Goal: Transaction & Acquisition: Book appointment/travel/reservation

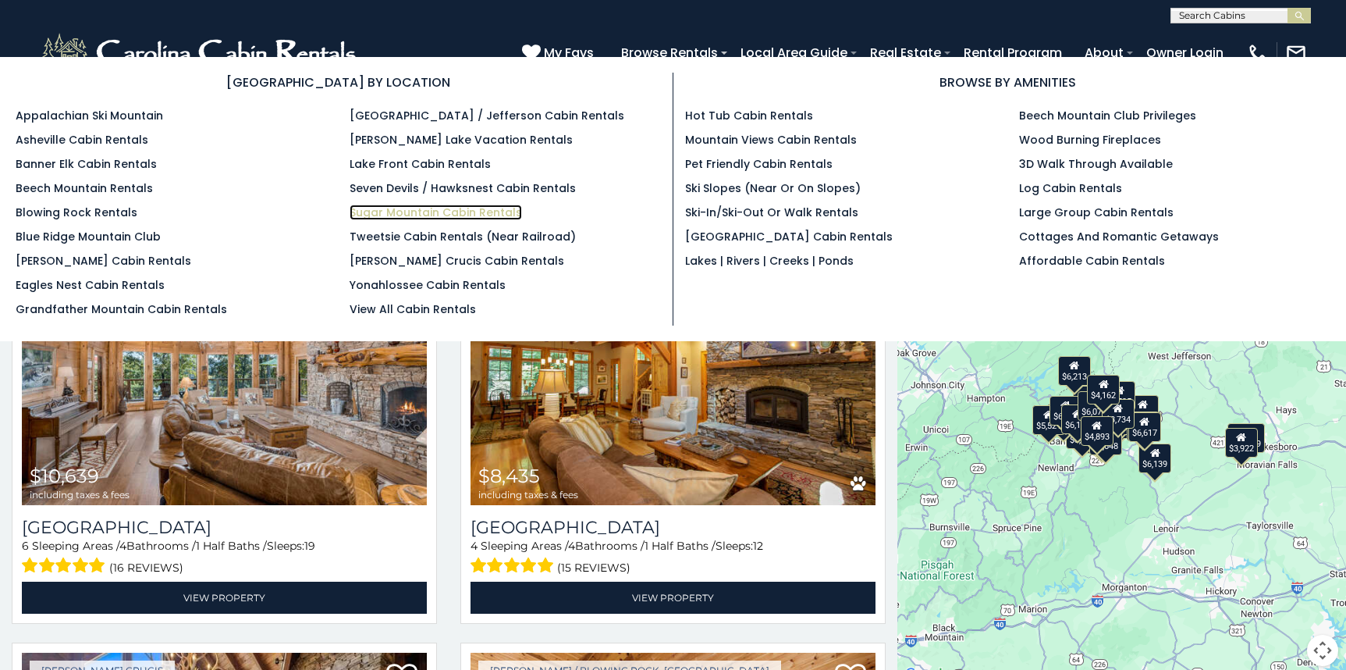
click at [497, 219] on link "Sugar Mountain Cabin Rentals" at bounding box center [436, 212] width 172 height 16
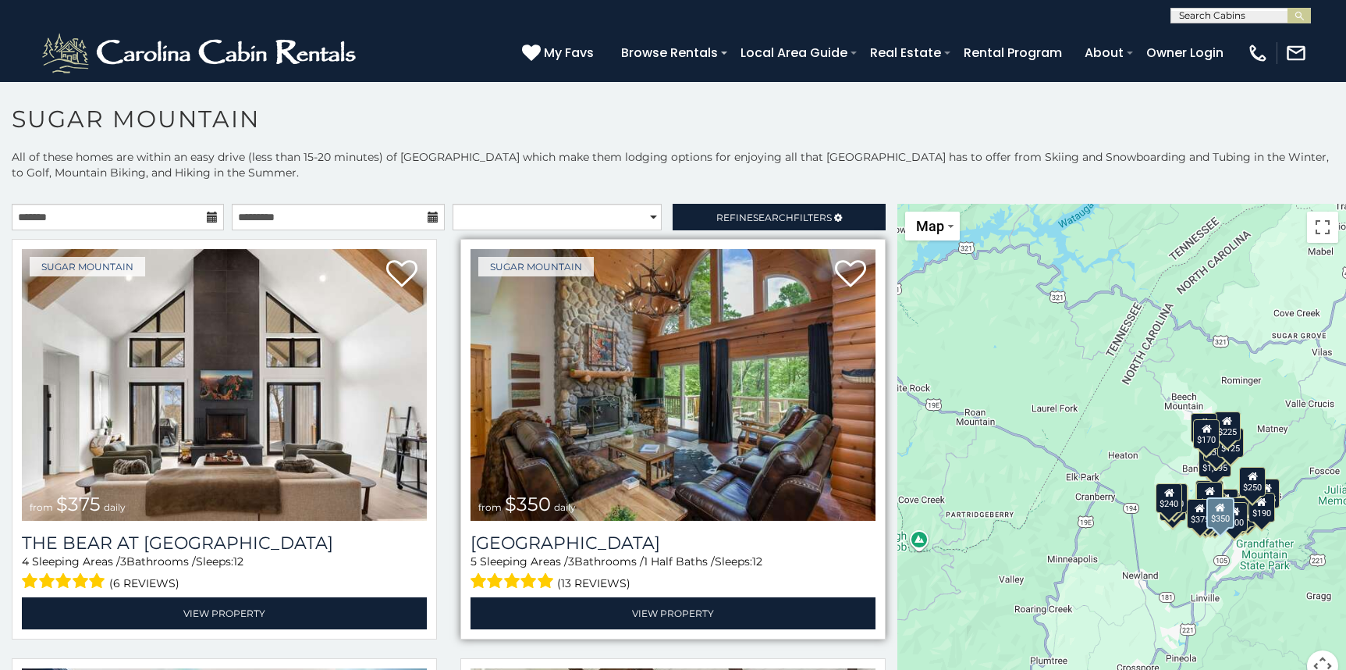
click at [597, 371] on img at bounding box center [673, 385] width 405 height 272
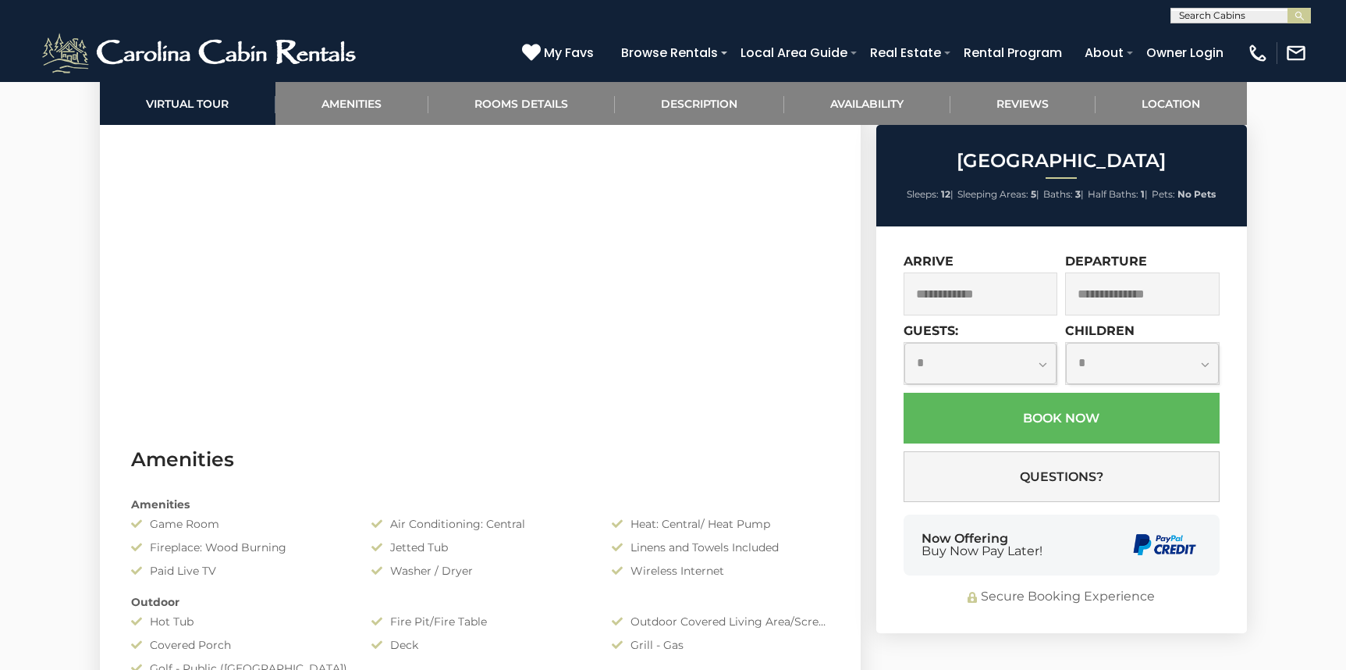
scroll to position [781, 0]
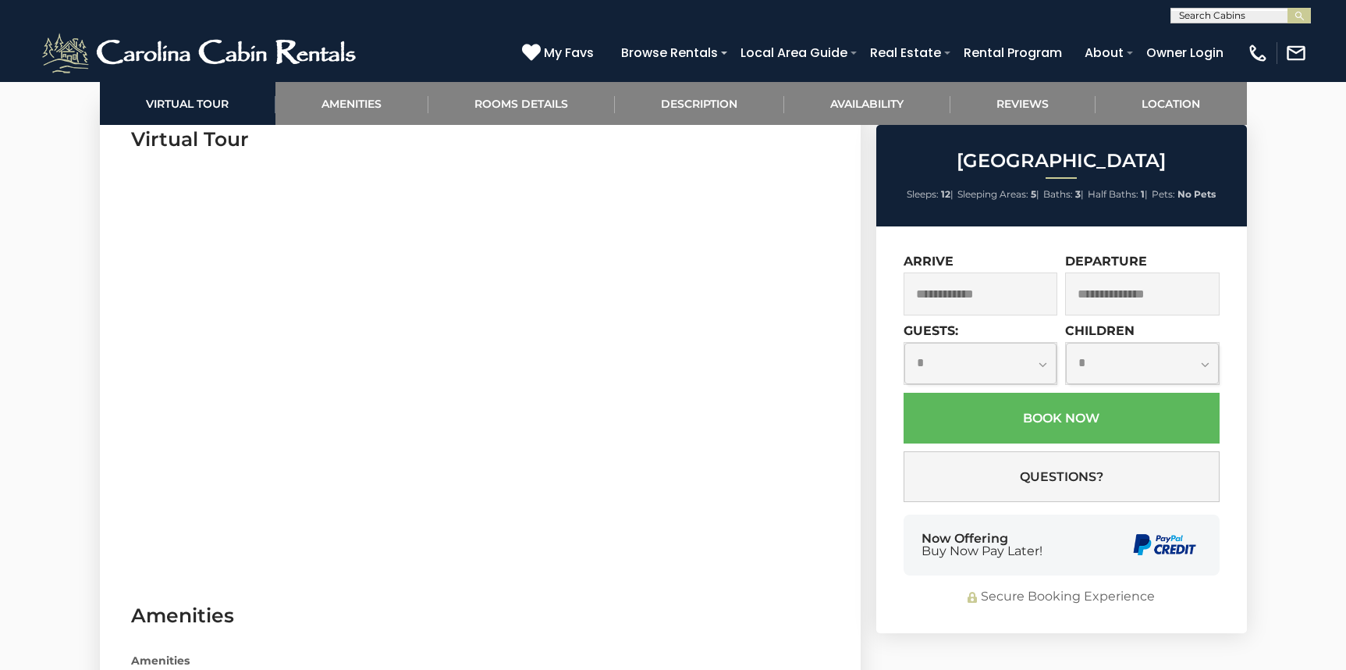
click at [911, 294] on input "text" at bounding box center [981, 293] width 155 height 43
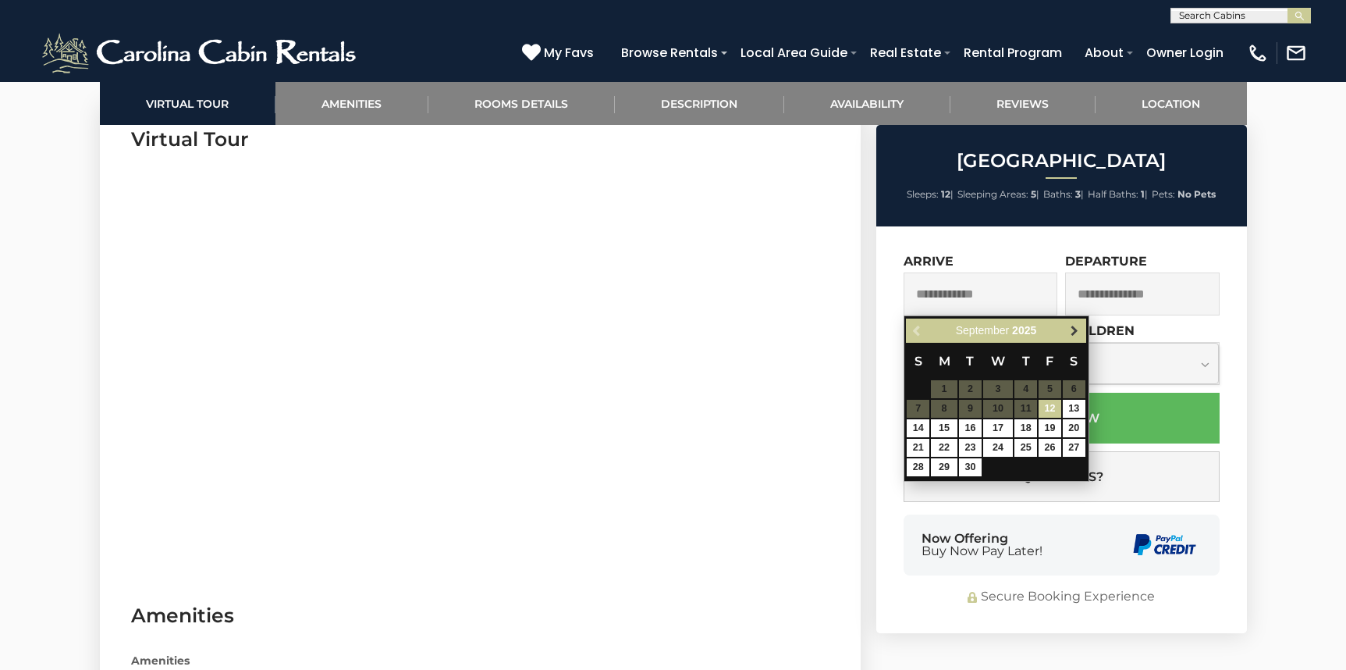
click at [1069, 328] on span "Next" at bounding box center [1075, 331] width 12 height 12
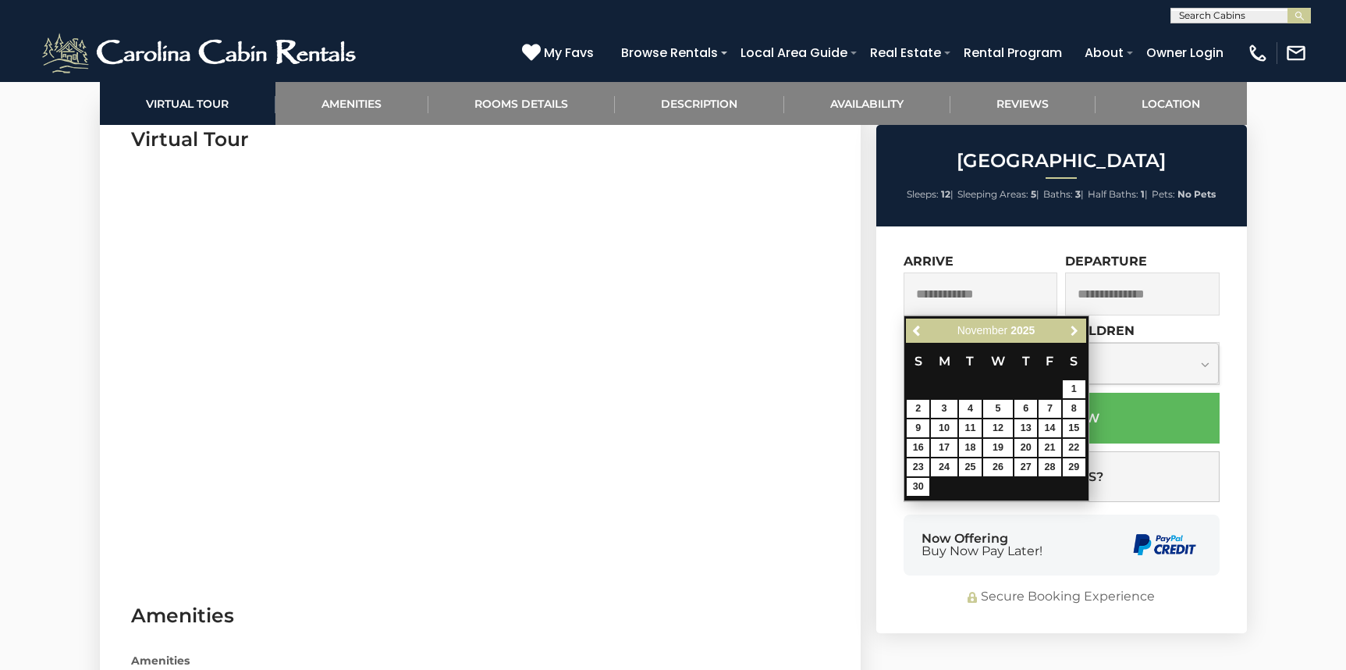
click at [1069, 328] on span "Next" at bounding box center [1075, 331] width 12 height 12
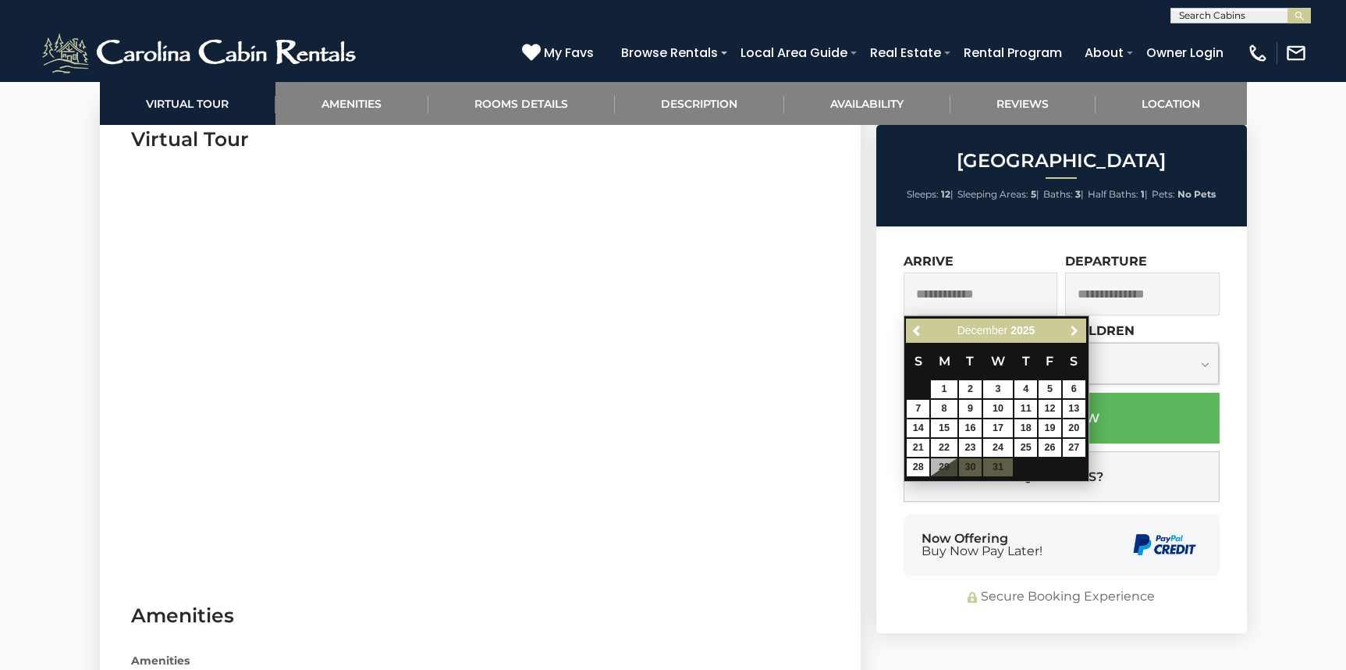
click at [1069, 328] on span "Next" at bounding box center [1075, 331] width 12 height 12
click at [907, 326] on div "Previous Next January 2026" at bounding box center [996, 330] width 180 height 24
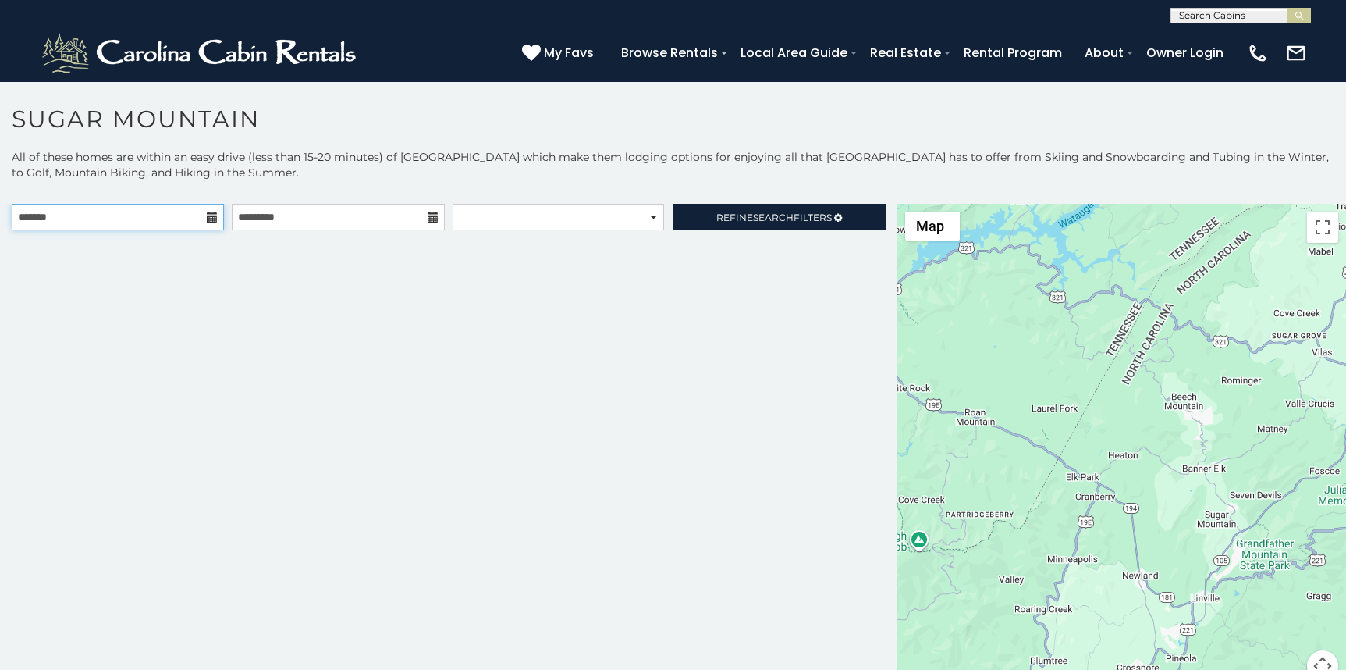
click at [201, 221] on input "text" at bounding box center [118, 217] width 212 height 27
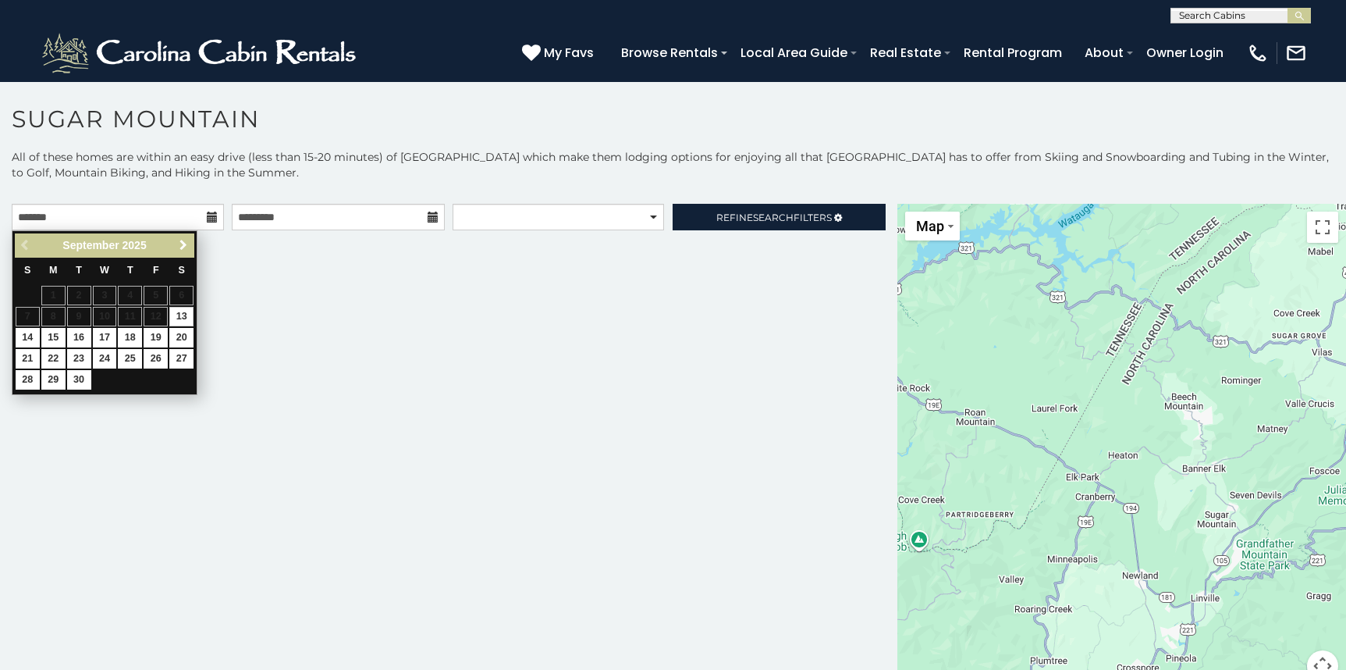
click at [186, 251] on span "Next" at bounding box center [183, 245] width 12 height 12
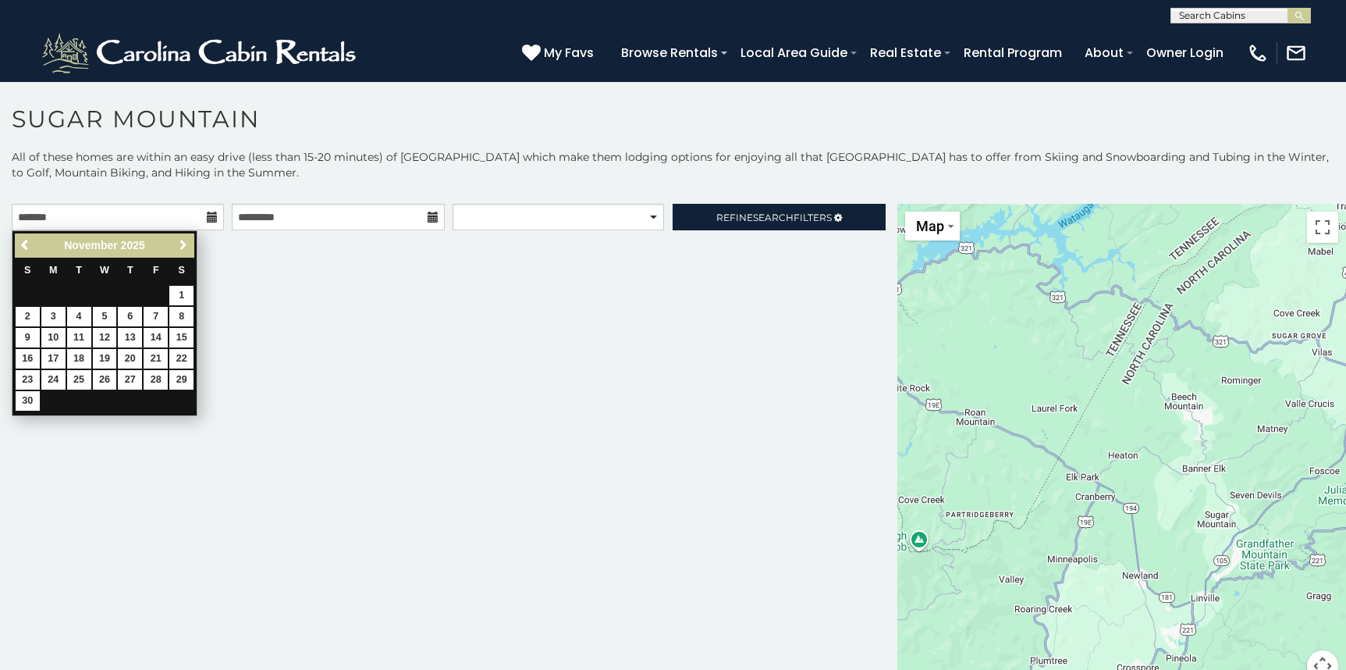
click at [186, 250] on span "Next" at bounding box center [183, 245] width 12 height 12
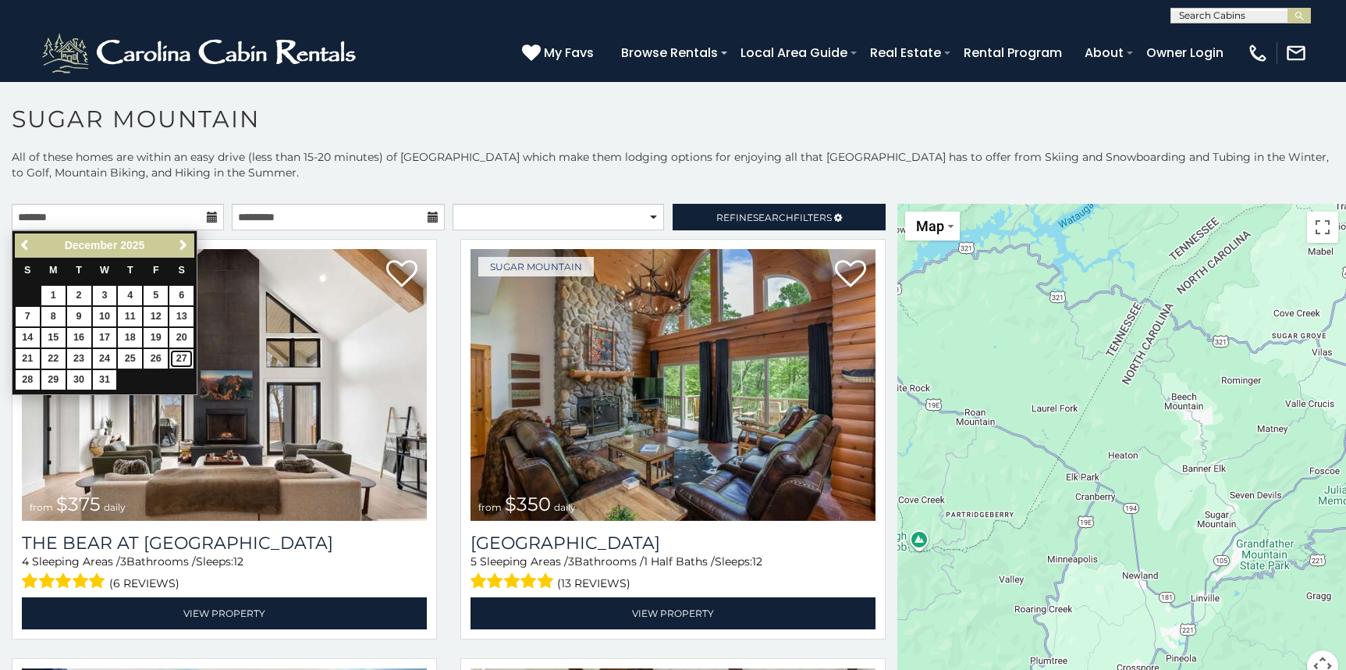
click at [179, 361] on link "27" at bounding box center [181, 359] width 24 height 20
type input "**********"
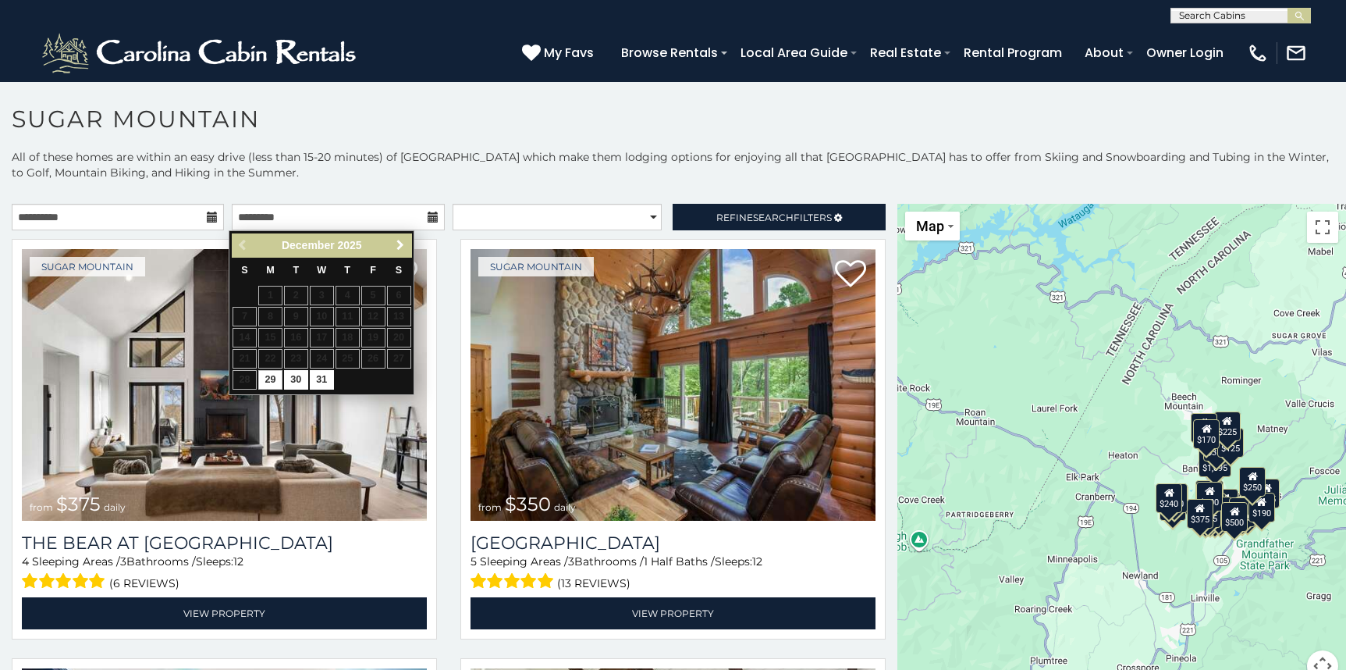
click at [394, 247] on span "Next" at bounding box center [400, 245] width 12 height 12
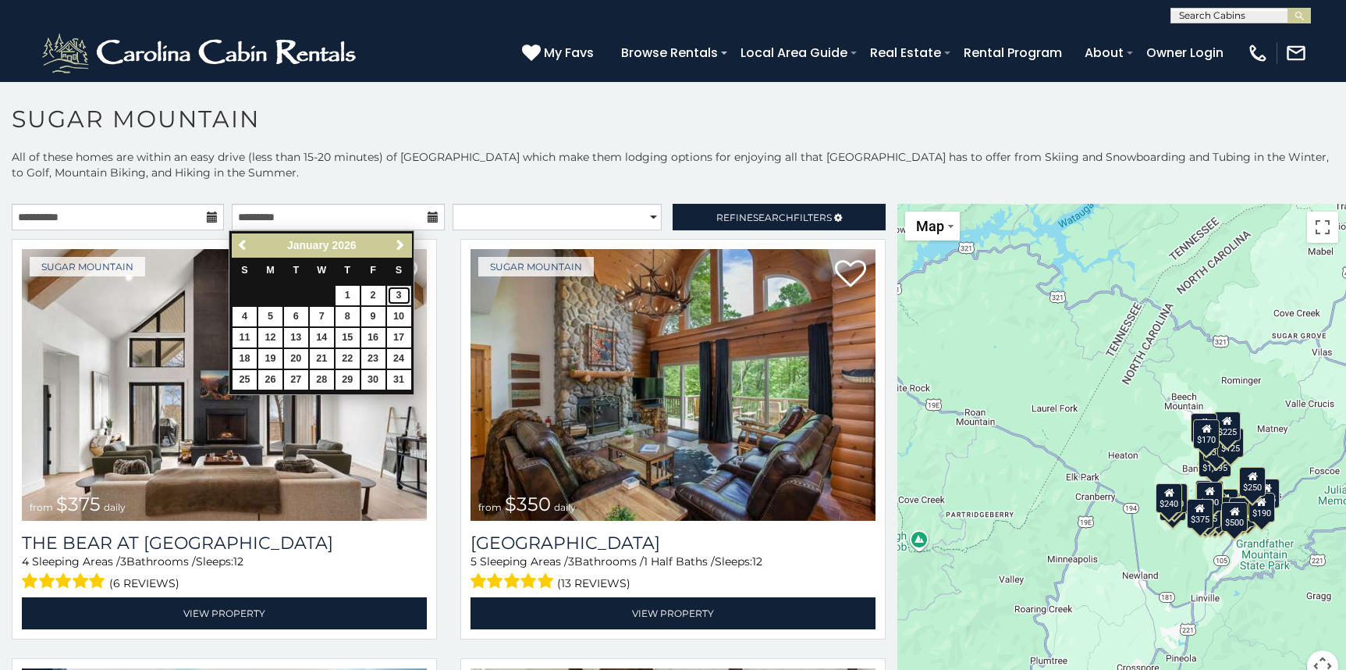
click at [399, 293] on link "3" at bounding box center [399, 296] width 24 height 20
type input "**********"
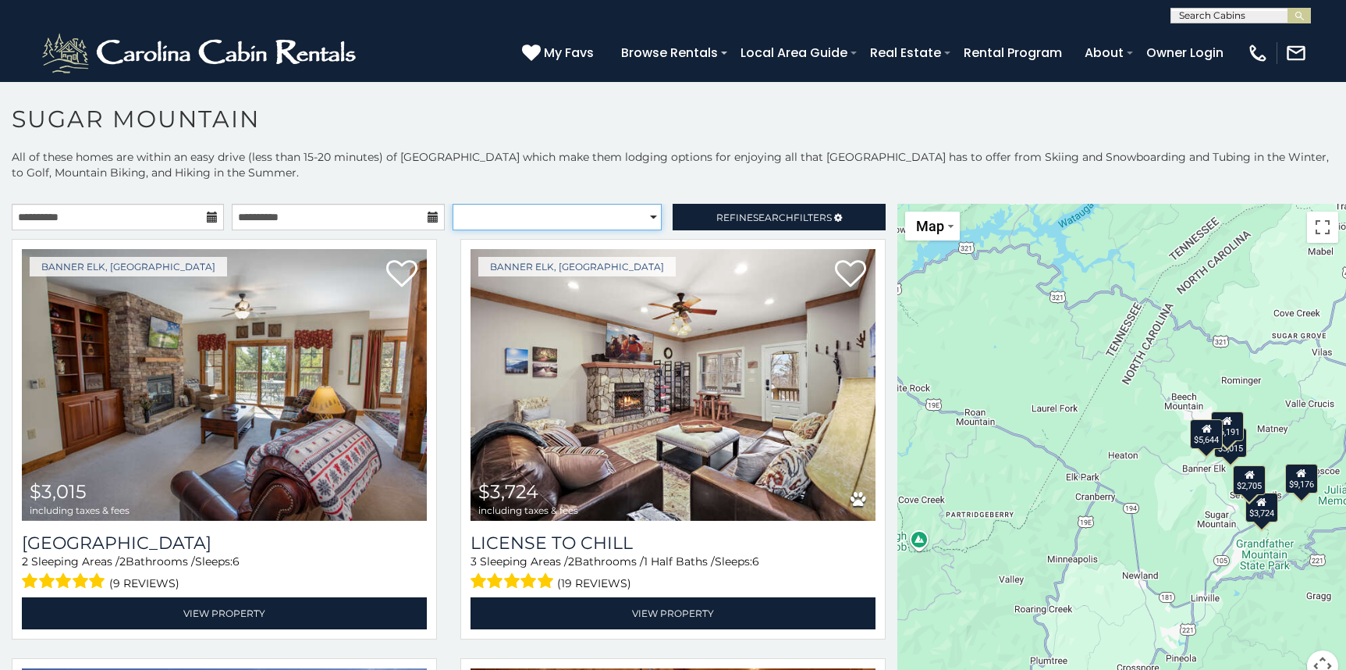
select select "**********"
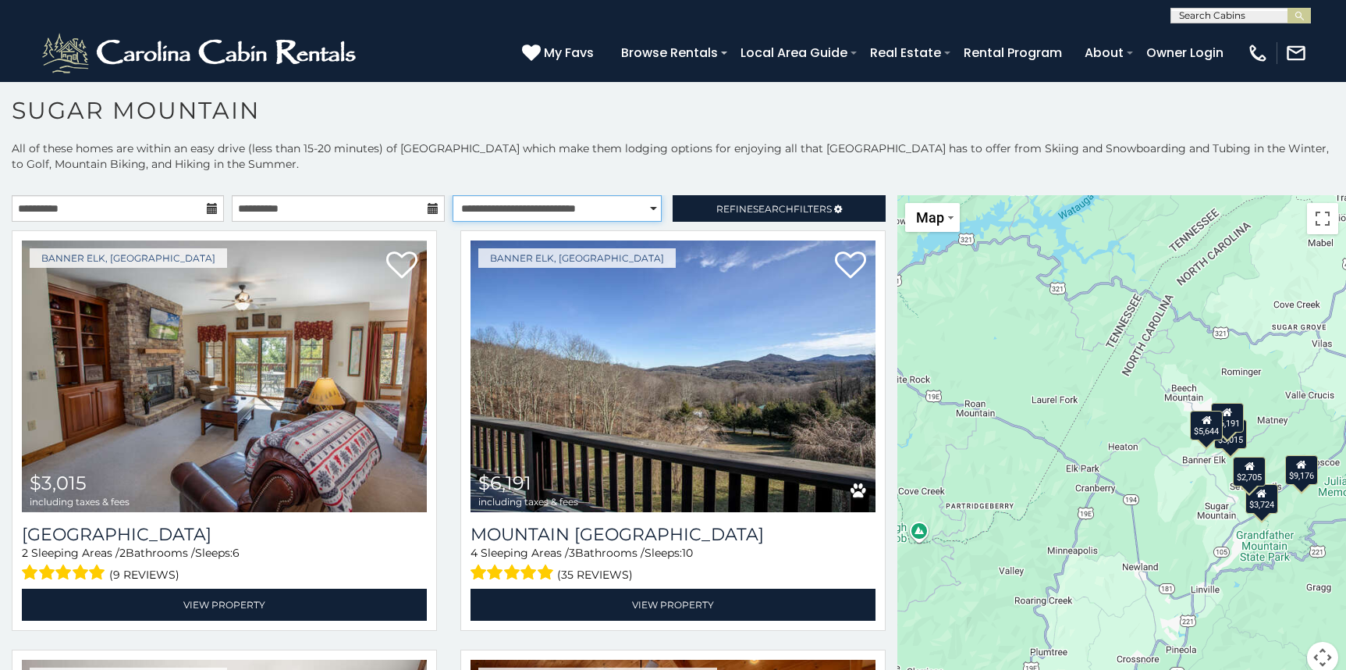
scroll to position [45, 0]
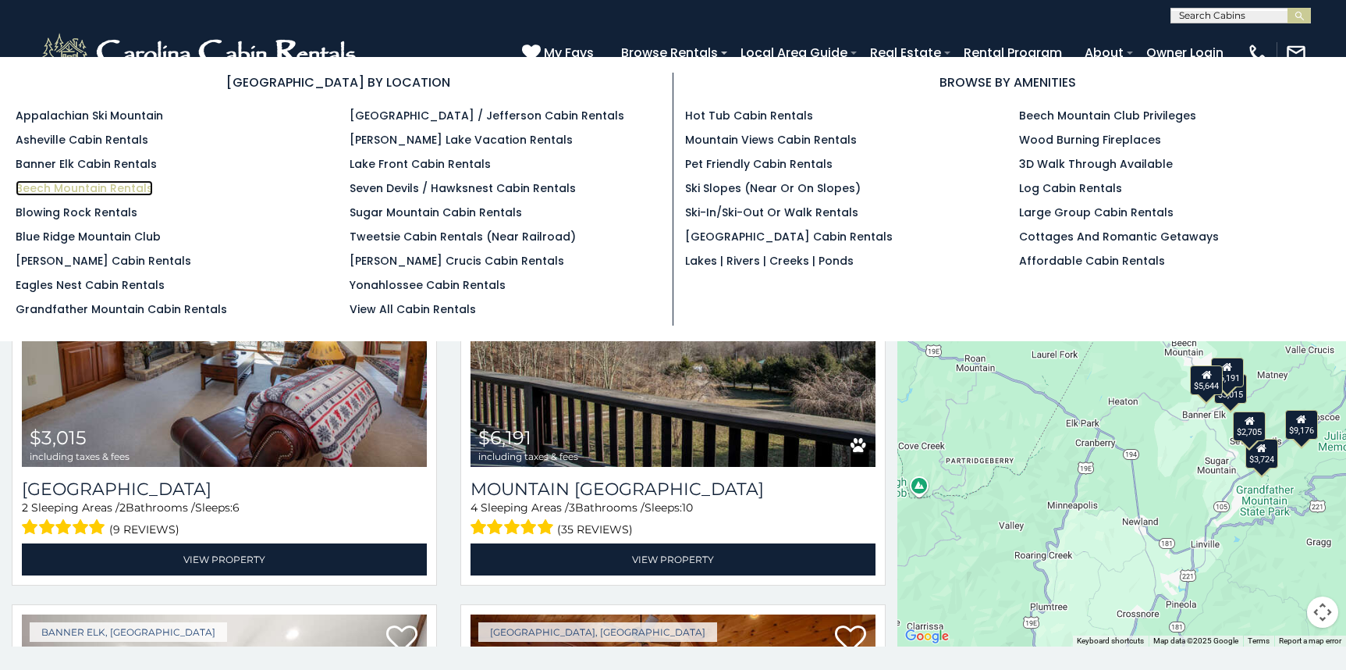
click at [107, 191] on link "Beech Mountain Rentals" at bounding box center [84, 188] width 137 height 16
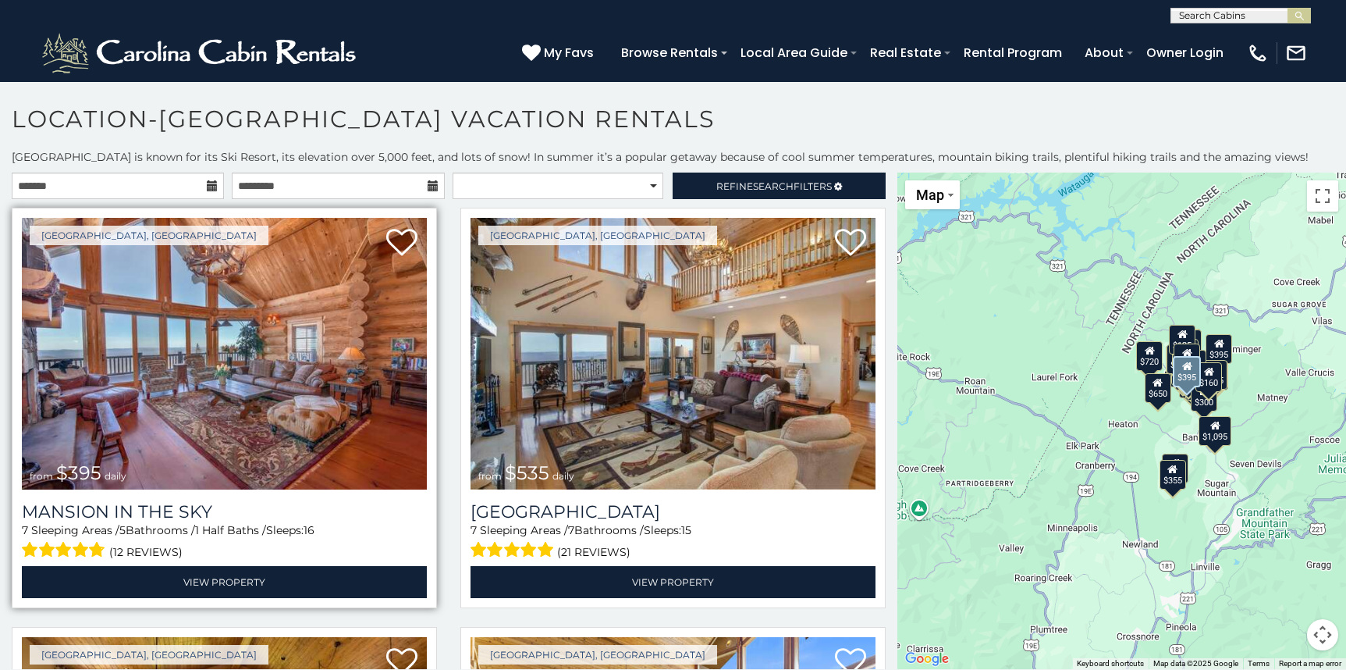
click at [106, 342] on img at bounding box center [224, 354] width 405 height 272
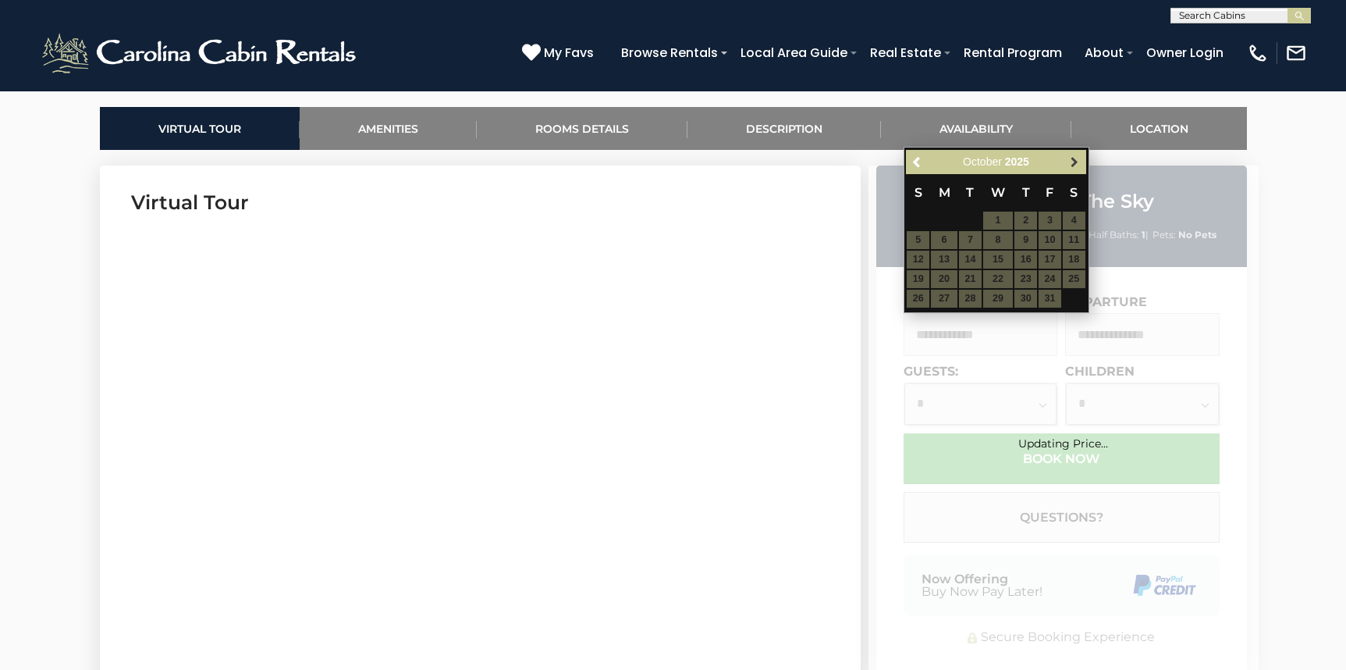
click at [1070, 164] on span "Next" at bounding box center [1075, 162] width 12 height 12
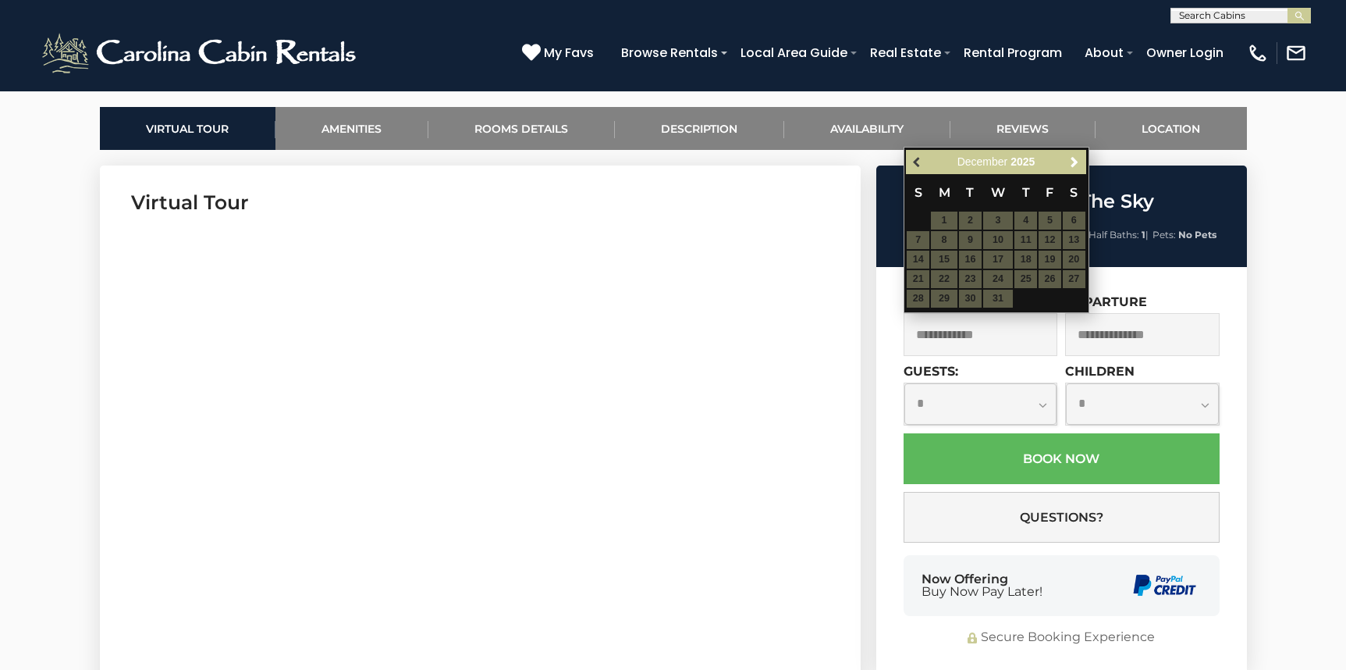
click at [920, 167] on span "Previous" at bounding box center [918, 162] width 12 height 12
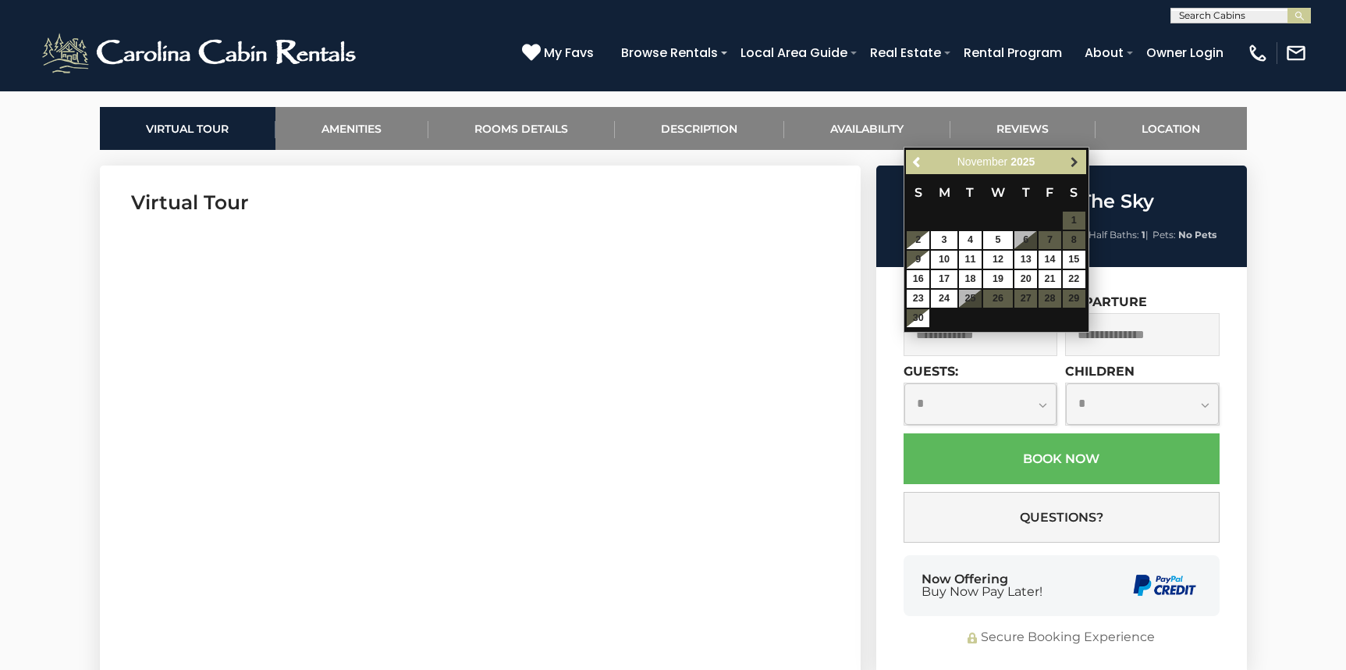
click at [1076, 165] on span "Next" at bounding box center [1075, 162] width 12 height 12
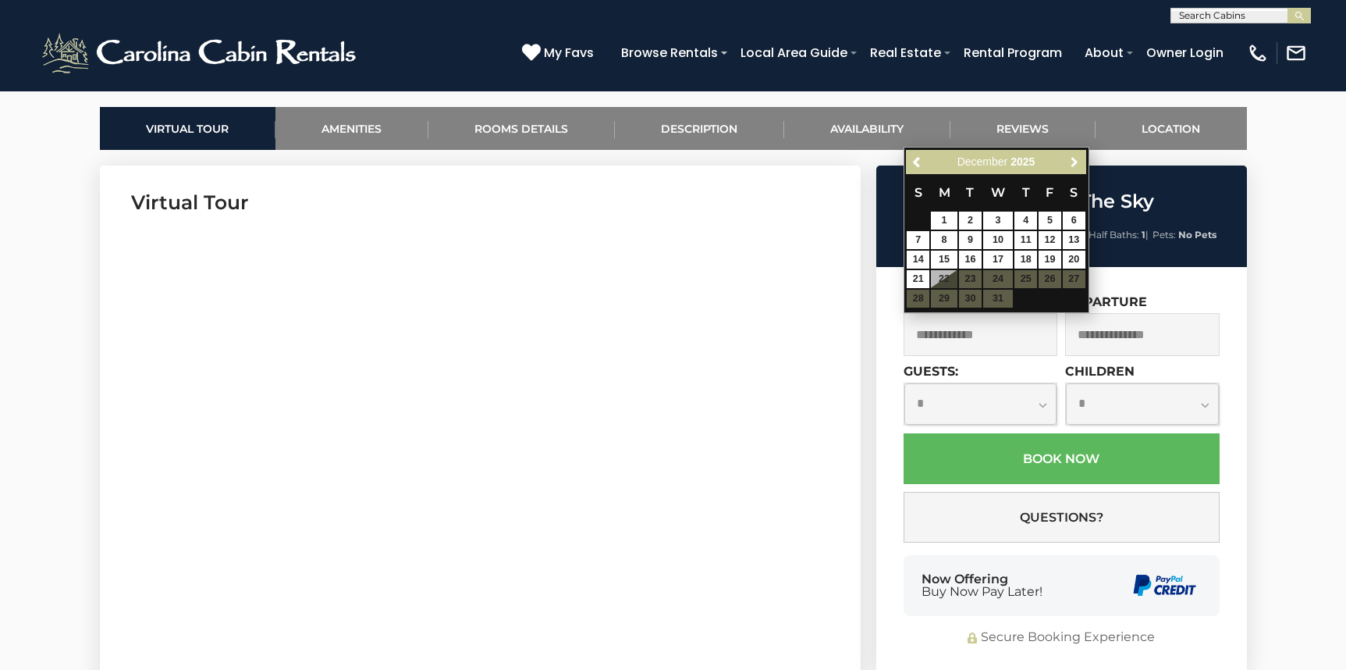
click at [1076, 165] on span "Next" at bounding box center [1075, 162] width 12 height 12
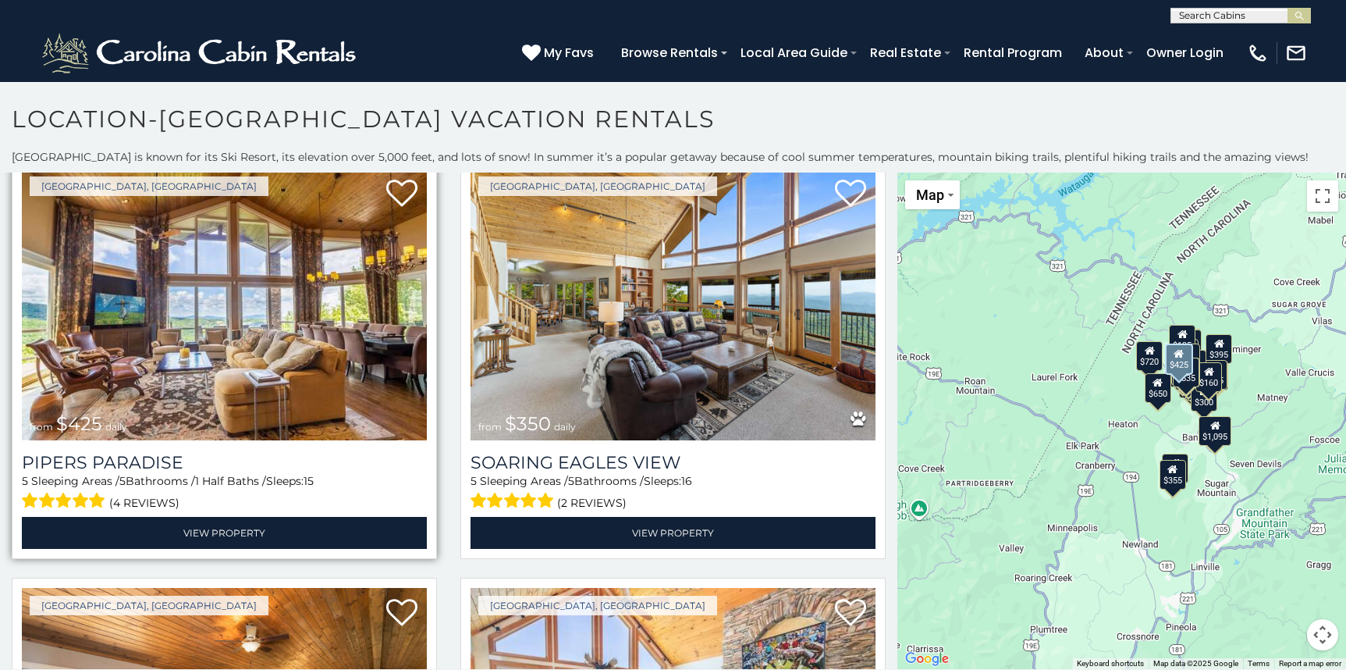
click at [333, 347] on img at bounding box center [224, 305] width 405 height 272
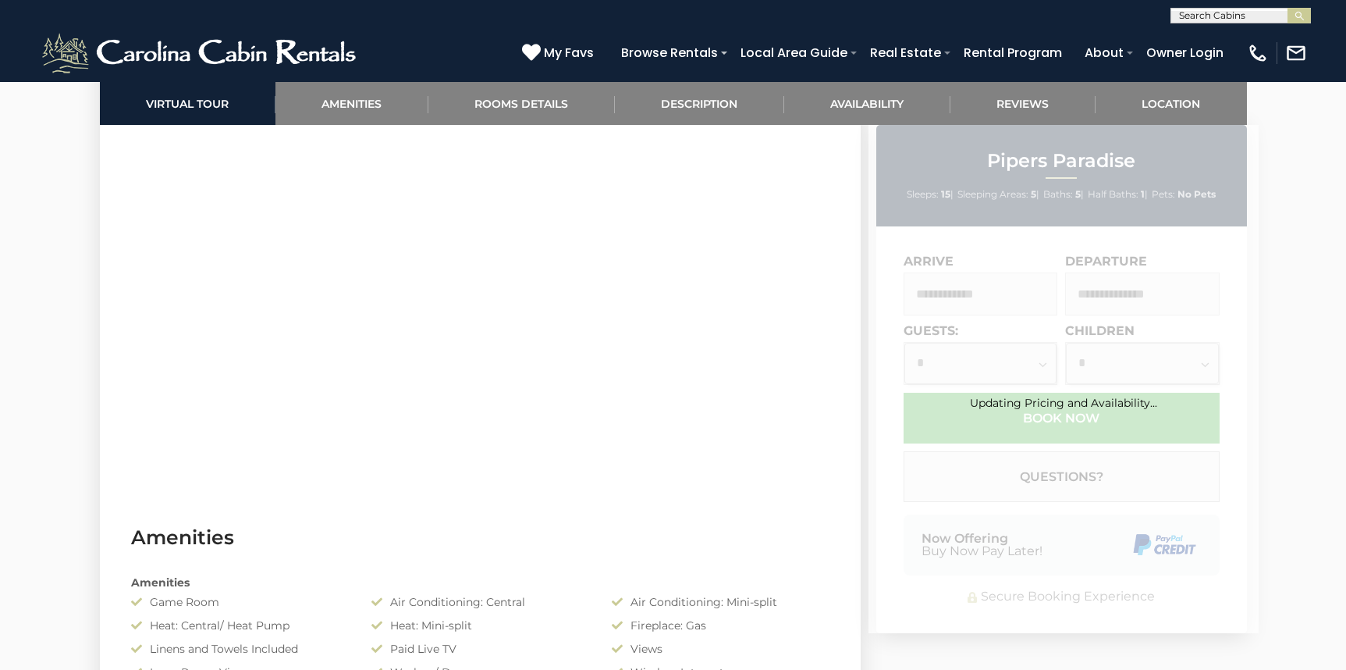
scroll to position [700, 0]
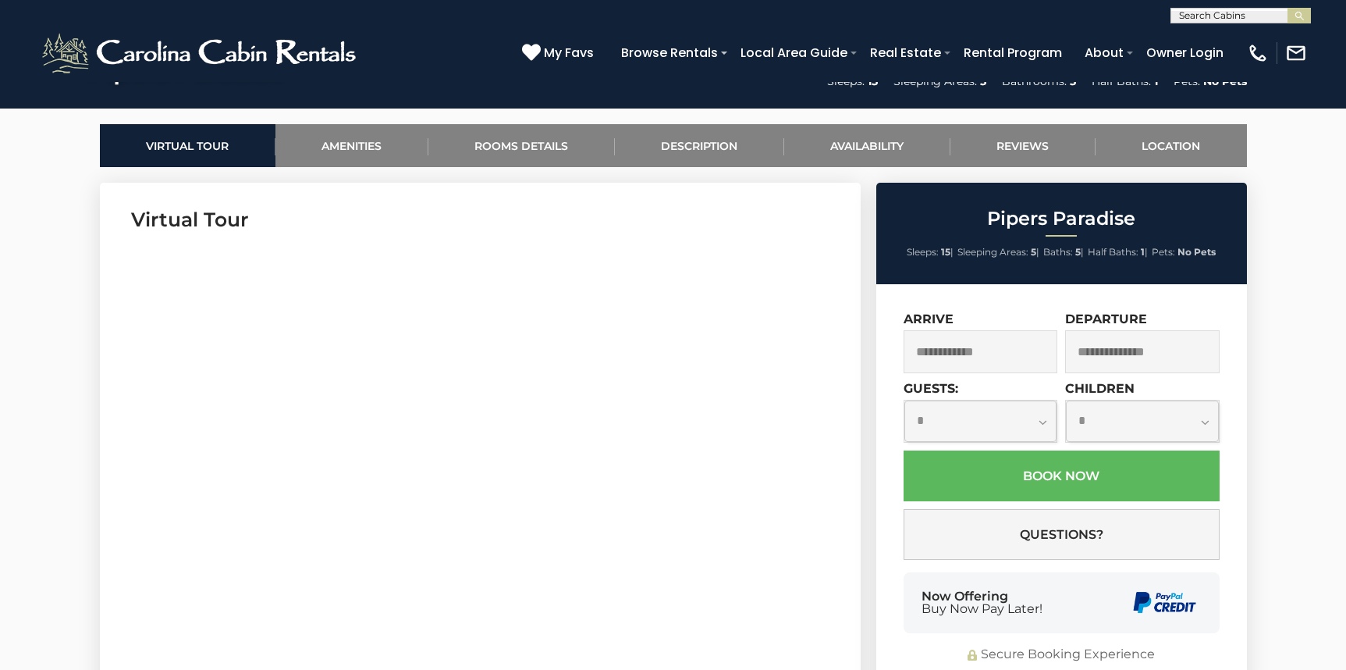
click at [948, 345] on input "text" at bounding box center [981, 351] width 155 height 43
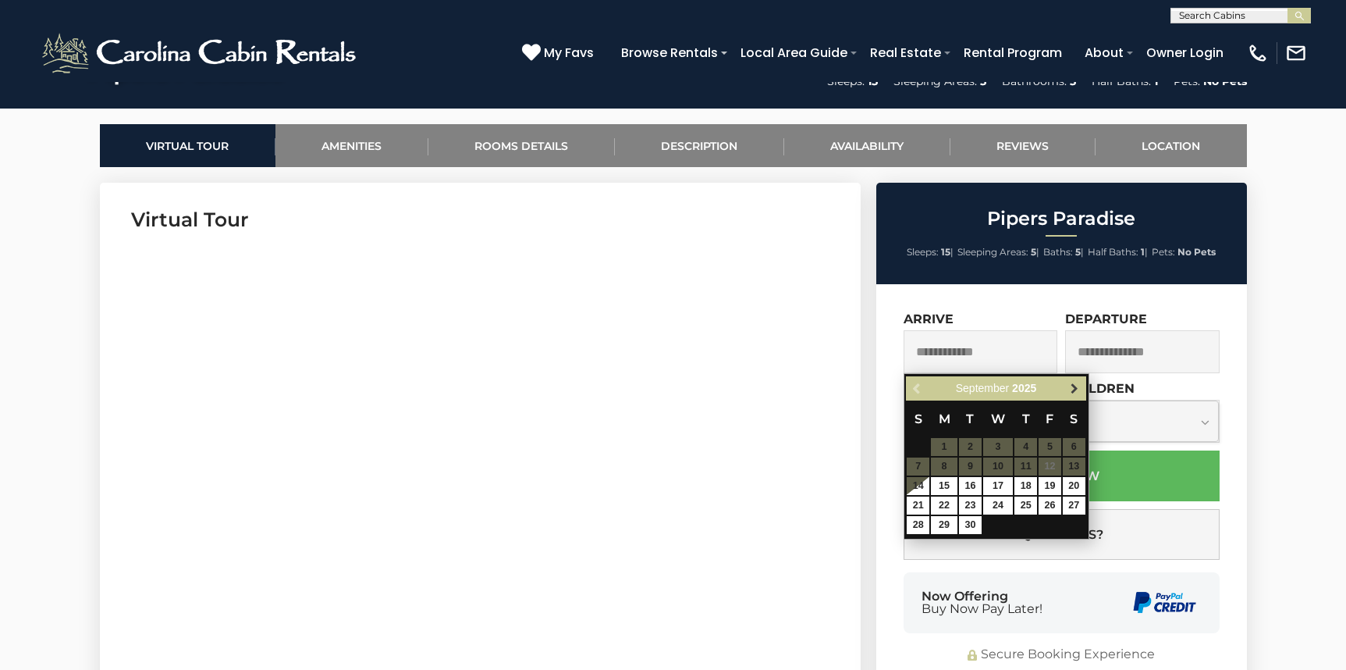
click at [1070, 386] on span "Next" at bounding box center [1075, 388] width 12 height 12
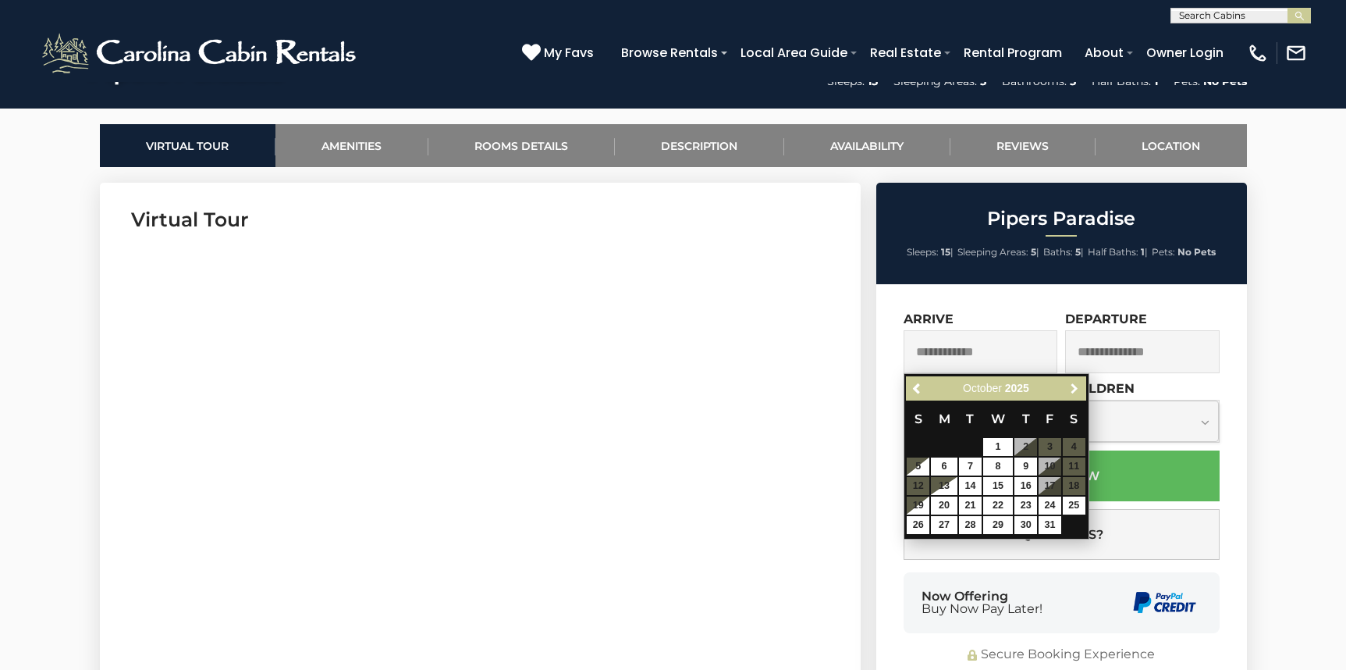
click at [1070, 386] on span "Next" at bounding box center [1075, 388] width 12 height 12
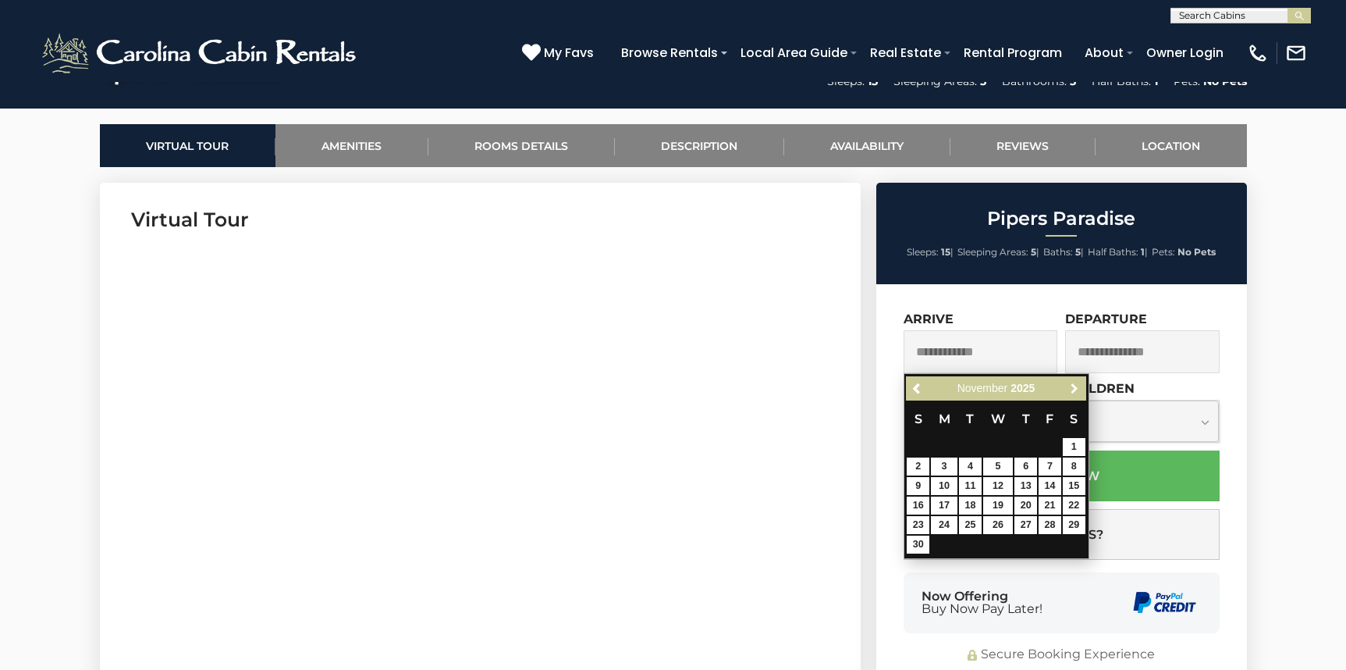
click at [1070, 386] on span "Next" at bounding box center [1075, 388] width 12 height 12
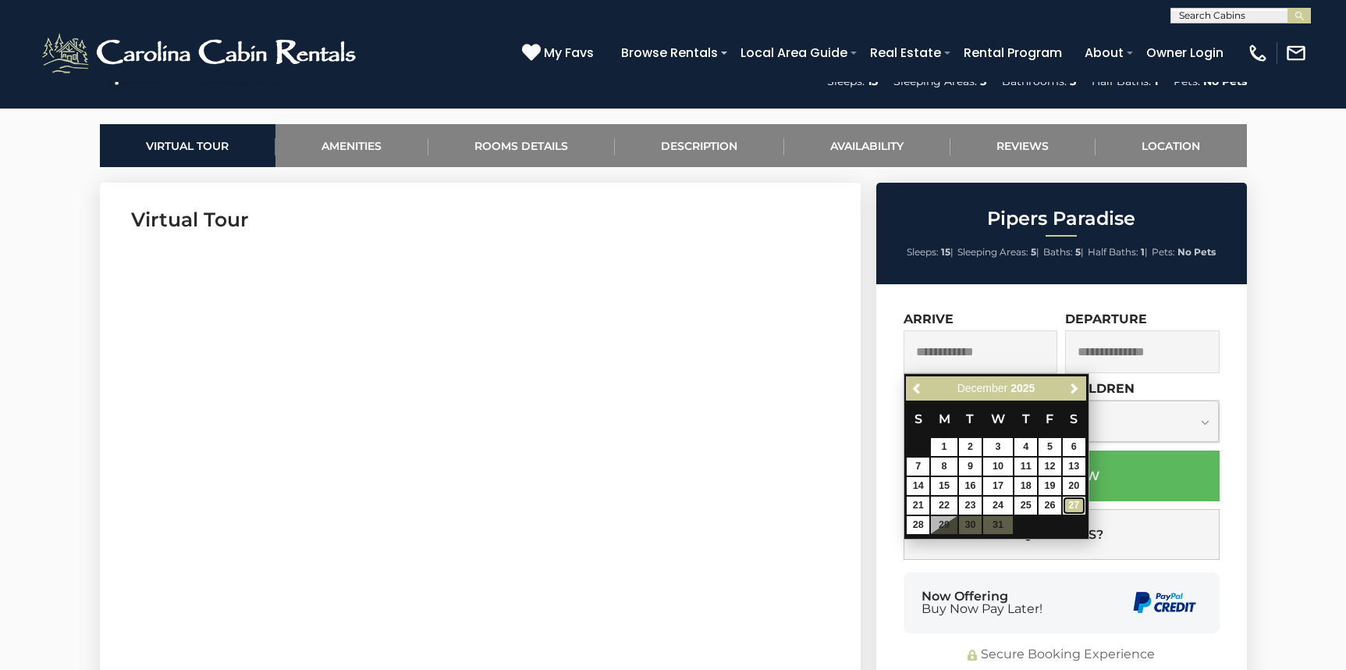
click at [1078, 497] on link "27" at bounding box center [1074, 505] width 23 height 18
type input "**********"
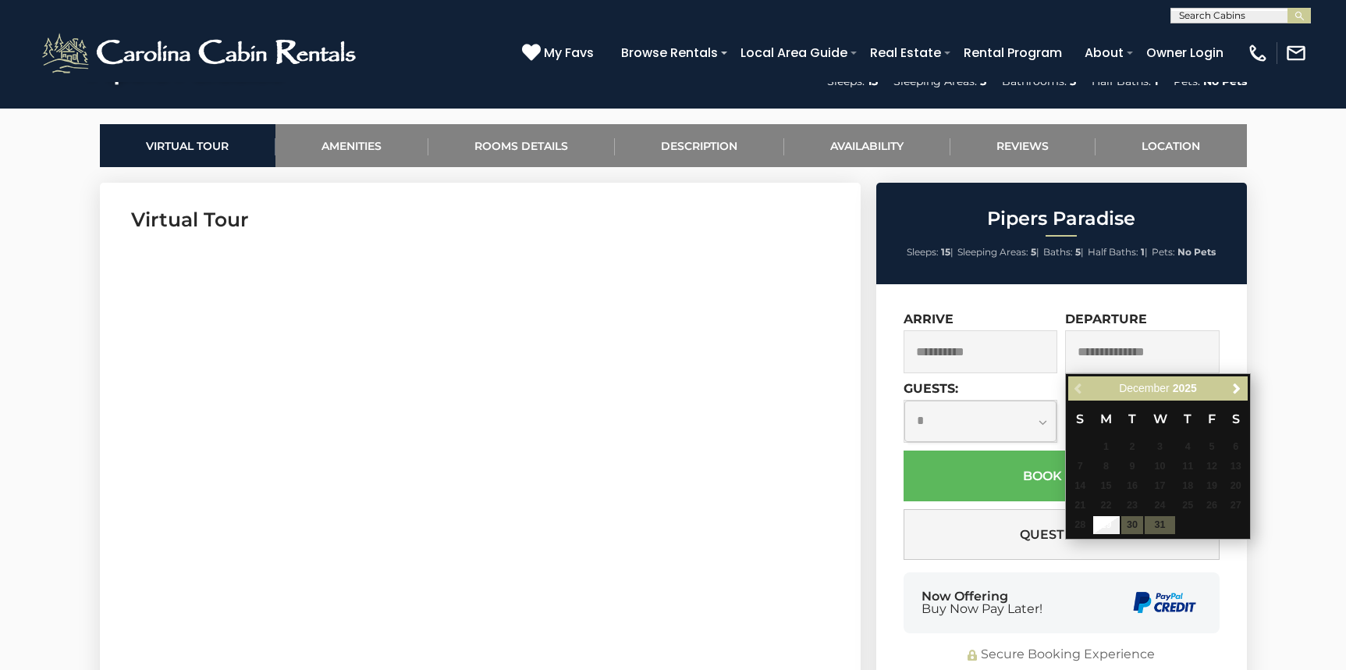
click at [1106, 350] on input "text" at bounding box center [1142, 351] width 155 height 43
click at [1234, 386] on span "Next" at bounding box center [1237, 388] width 12 height 12
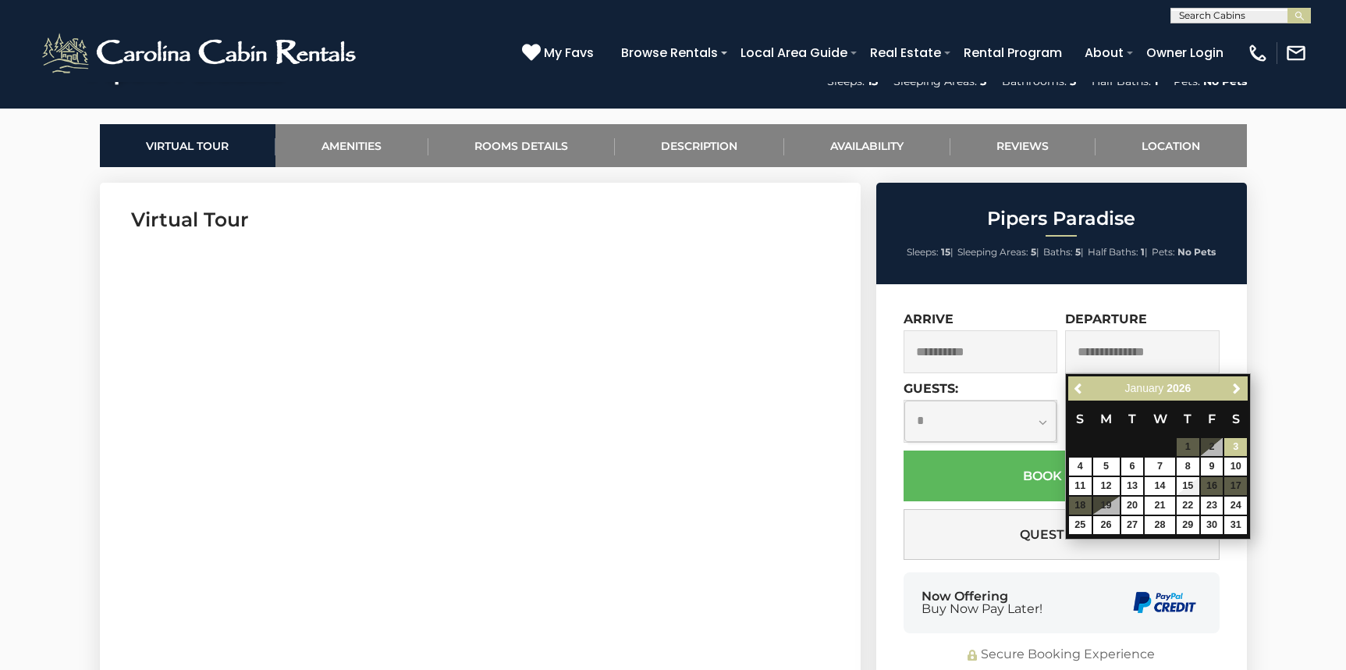
click at [1231, 457] on td "10" at bounding box center [1236, 467] width 24 height 20
type input "**********"
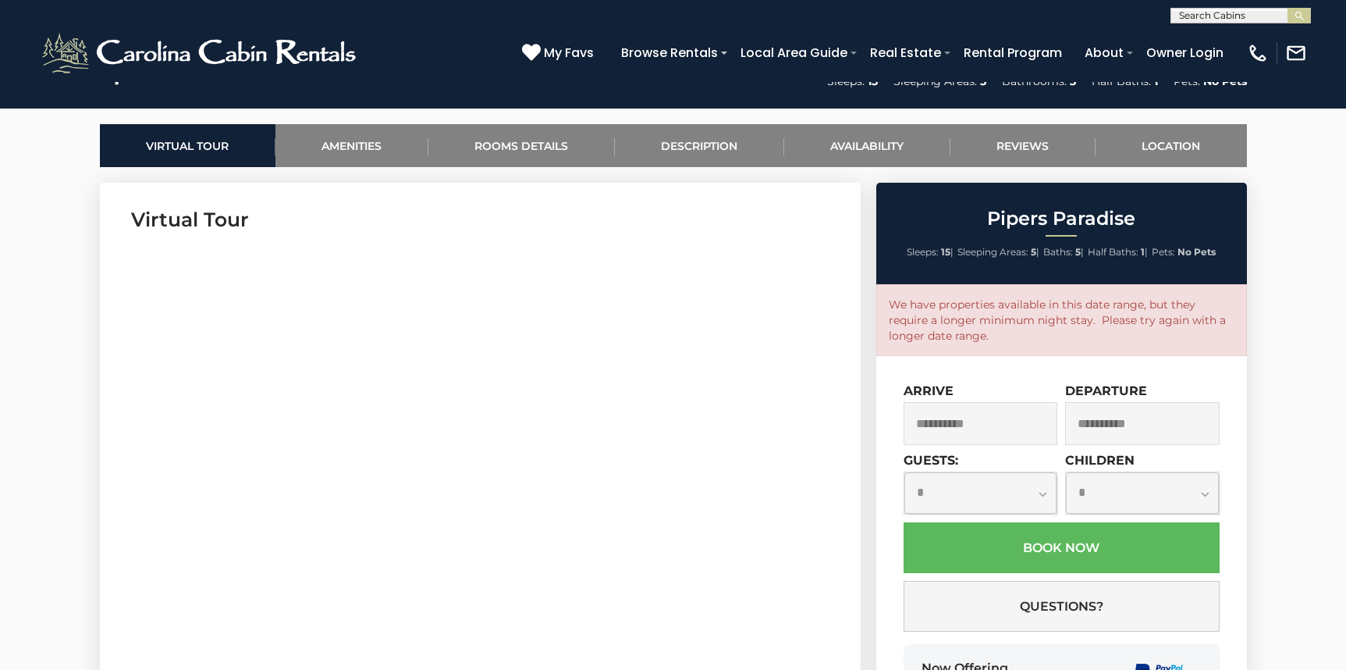
scroll to position [0, 0]
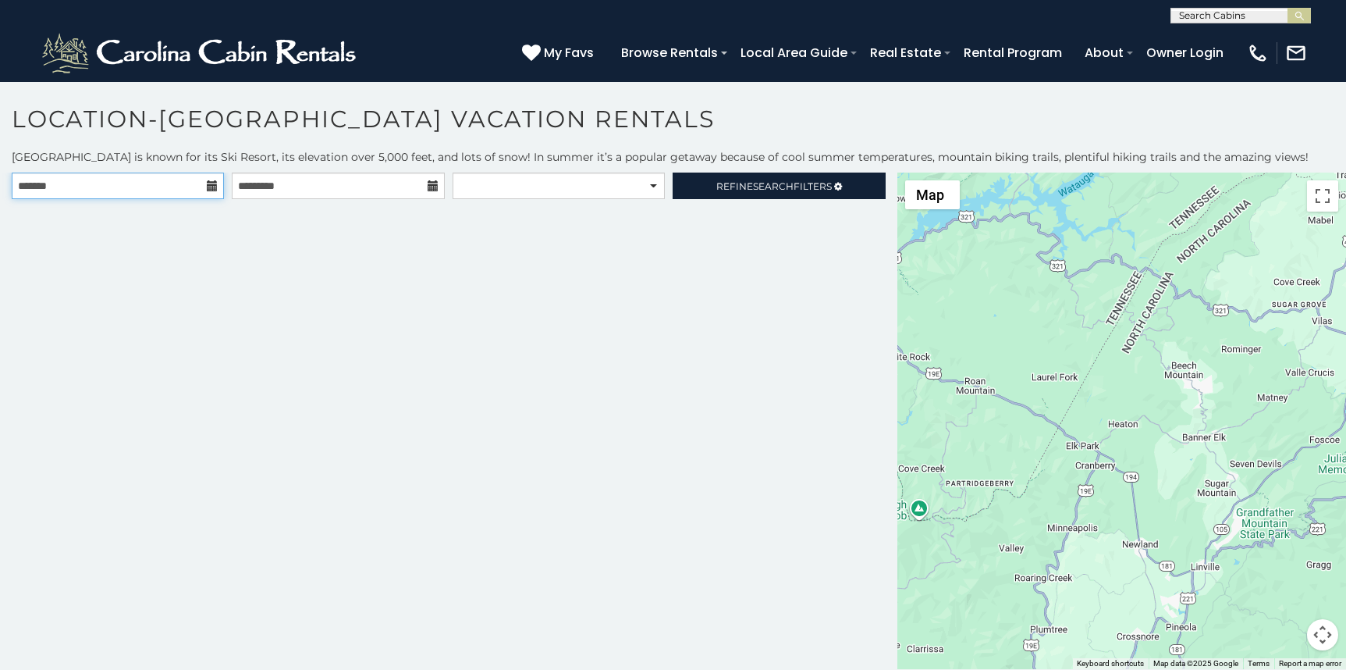
click at [102, 174] on input "text" at bounding box center [118, 185] width 212 height 27
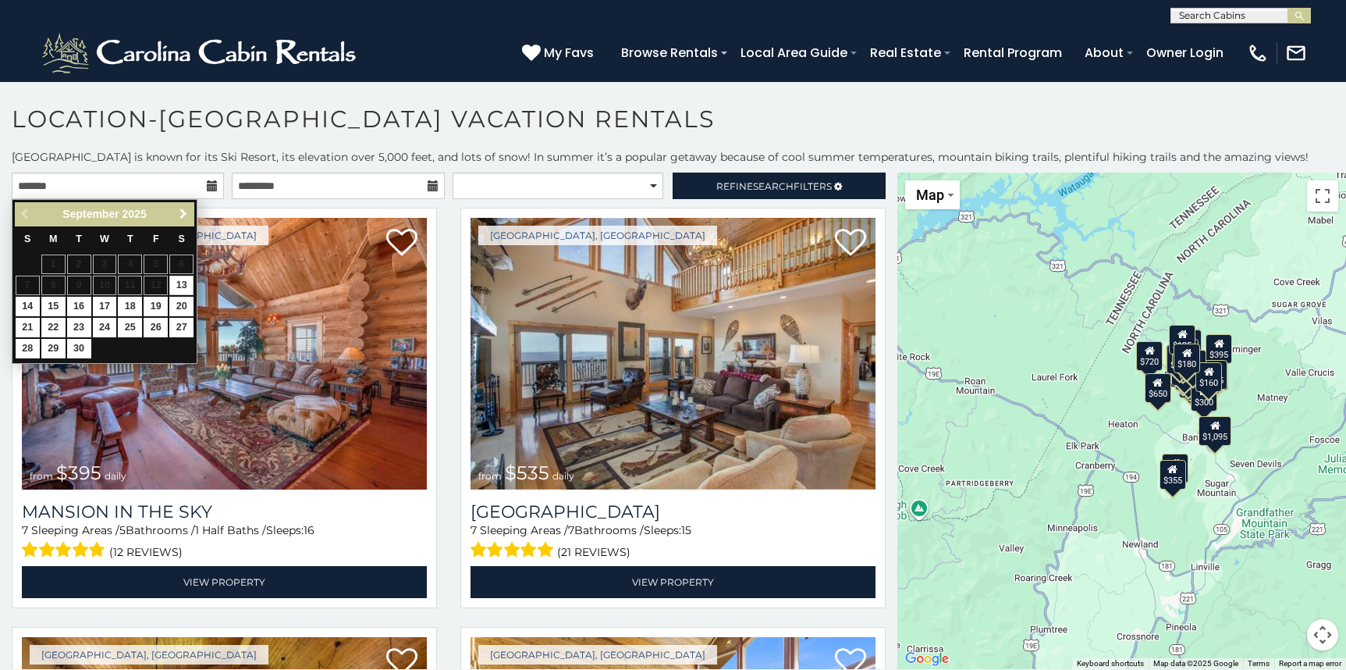
click at [178, 219] on span "Next" at bounding box center [183, 214] width 12 height 12
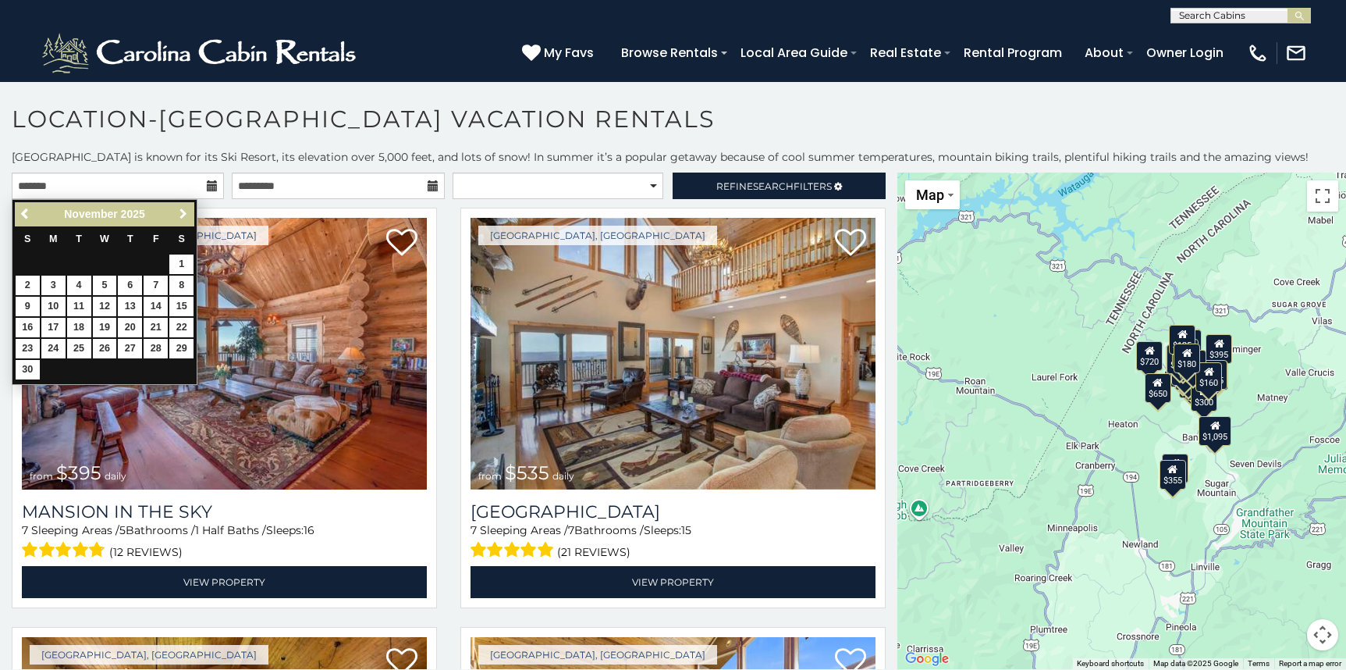
click at [183, 212] on span "Next" at bounding box center [183, 214] width 12 height 12
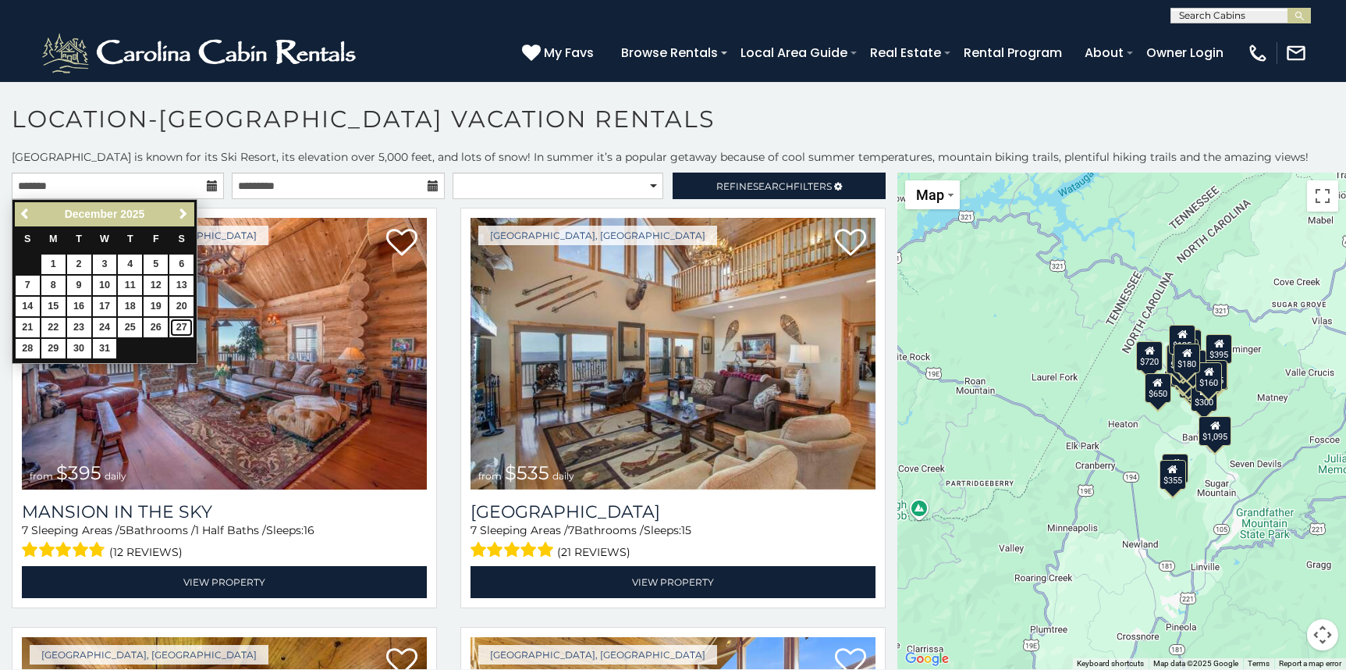
click at [181, 329] on link "27" at bounding box center [181, 328] width 24 height 20
type input "**********"
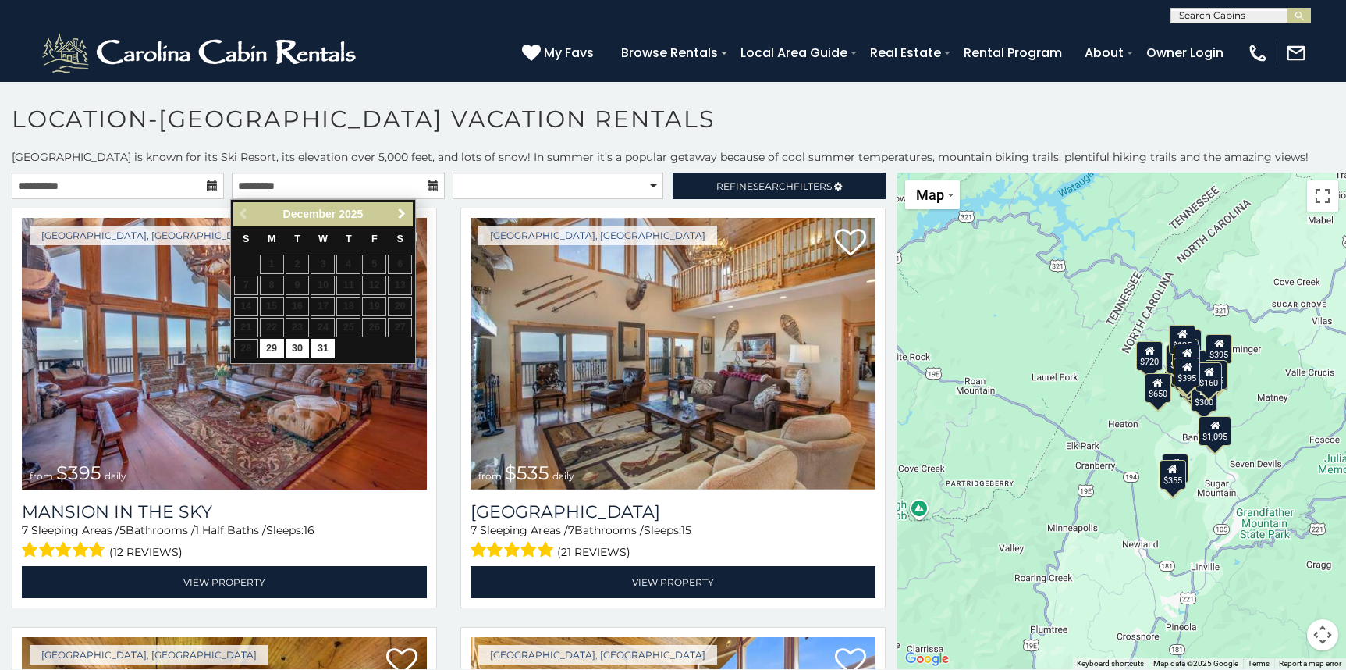
click at [400, 209] on span "Next" at bounding box center [402, 214] width 12 height 12
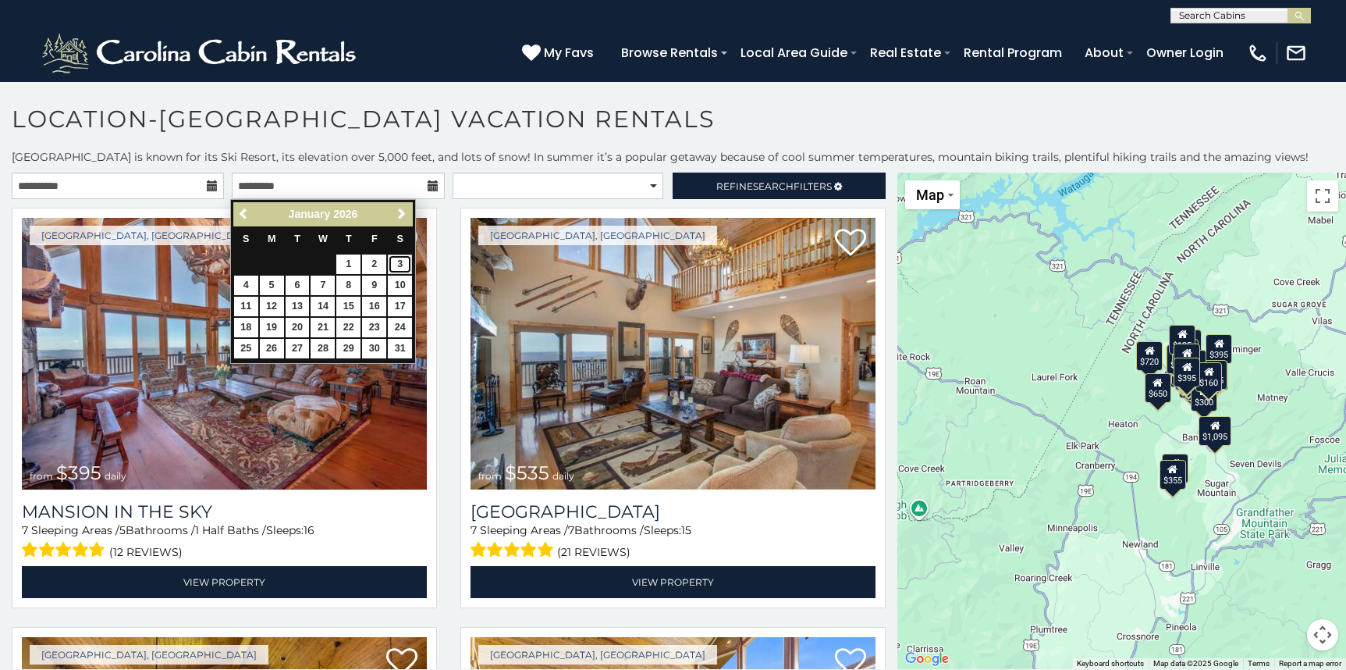
click at [393, 263] on link "3" at bounding box center [400, 264] width 24 height 20
type input "**********"
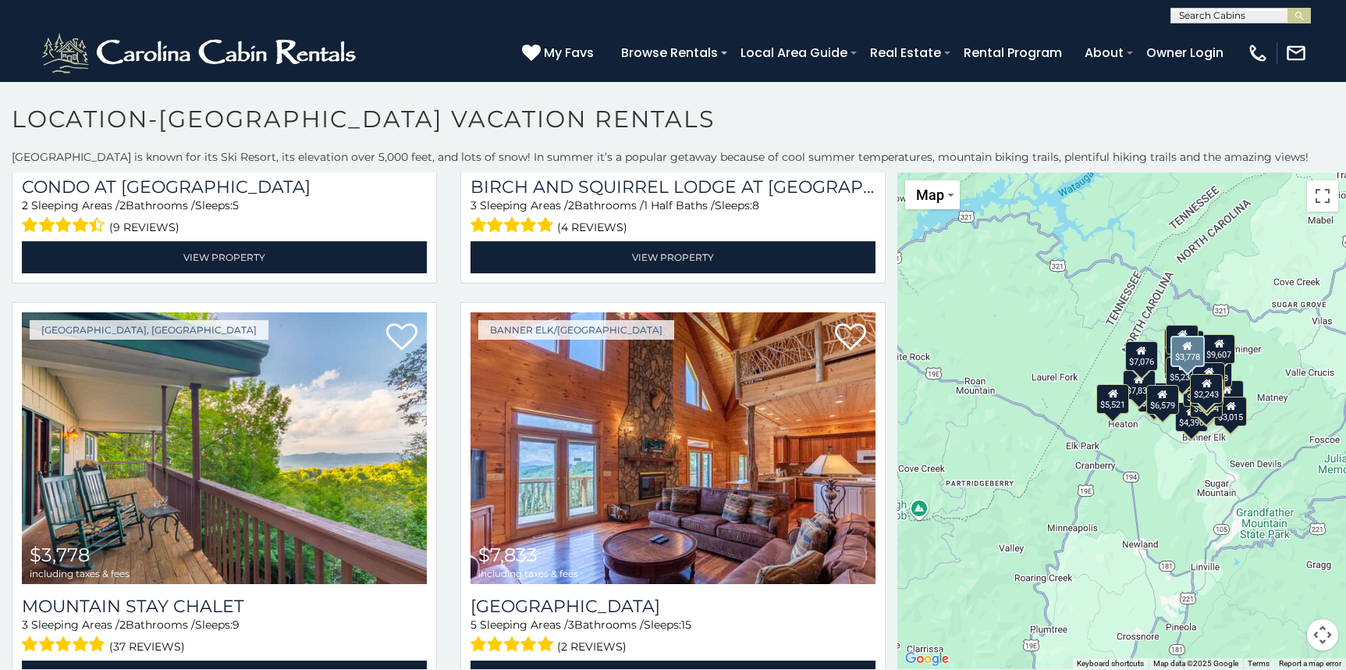
scroll to position [2576, 0]
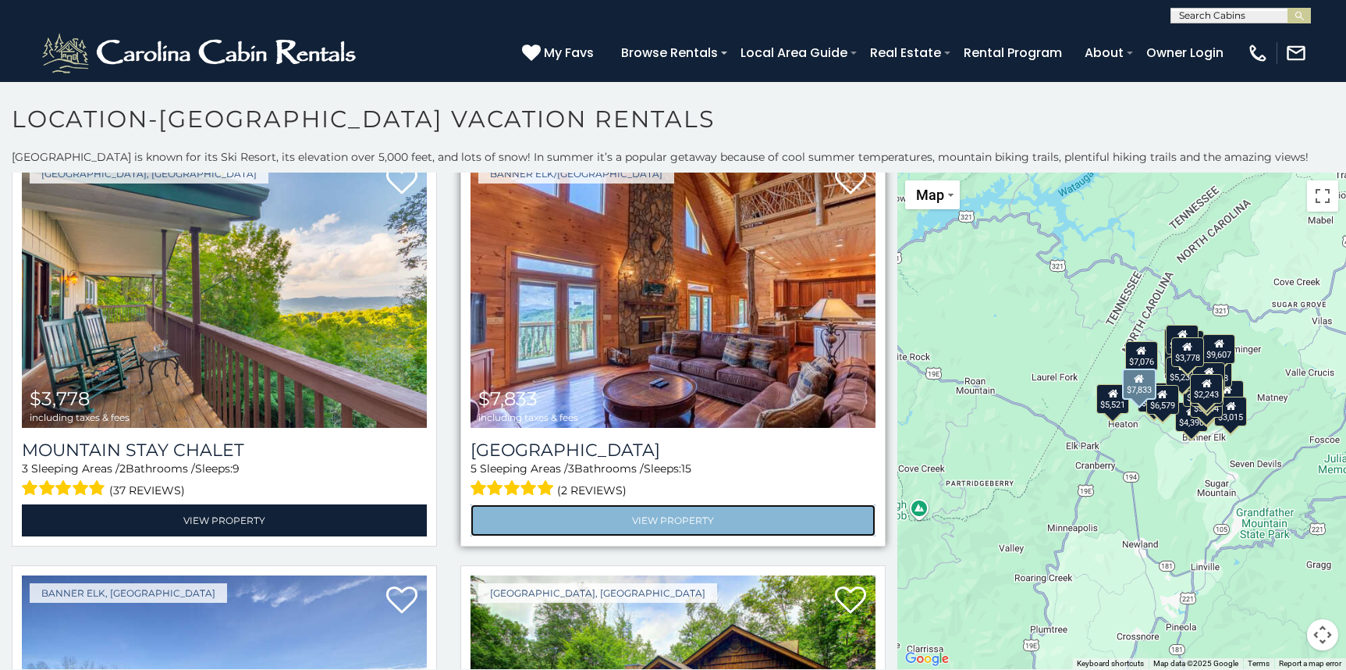
click at [685, 504] on link "View Property" at bounding box center [673, 520] width 405 height 32
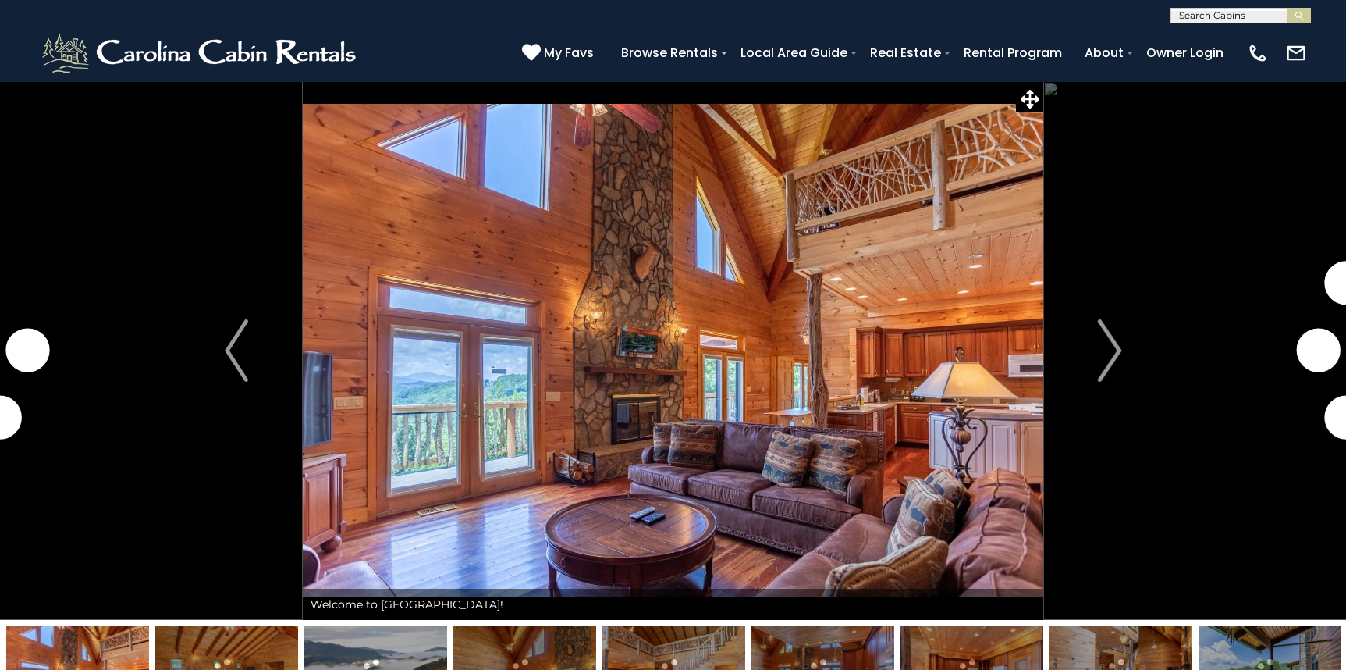
click at [1115, 370] on img "Next" at bounding box center [1109, 350] width 23 height 62
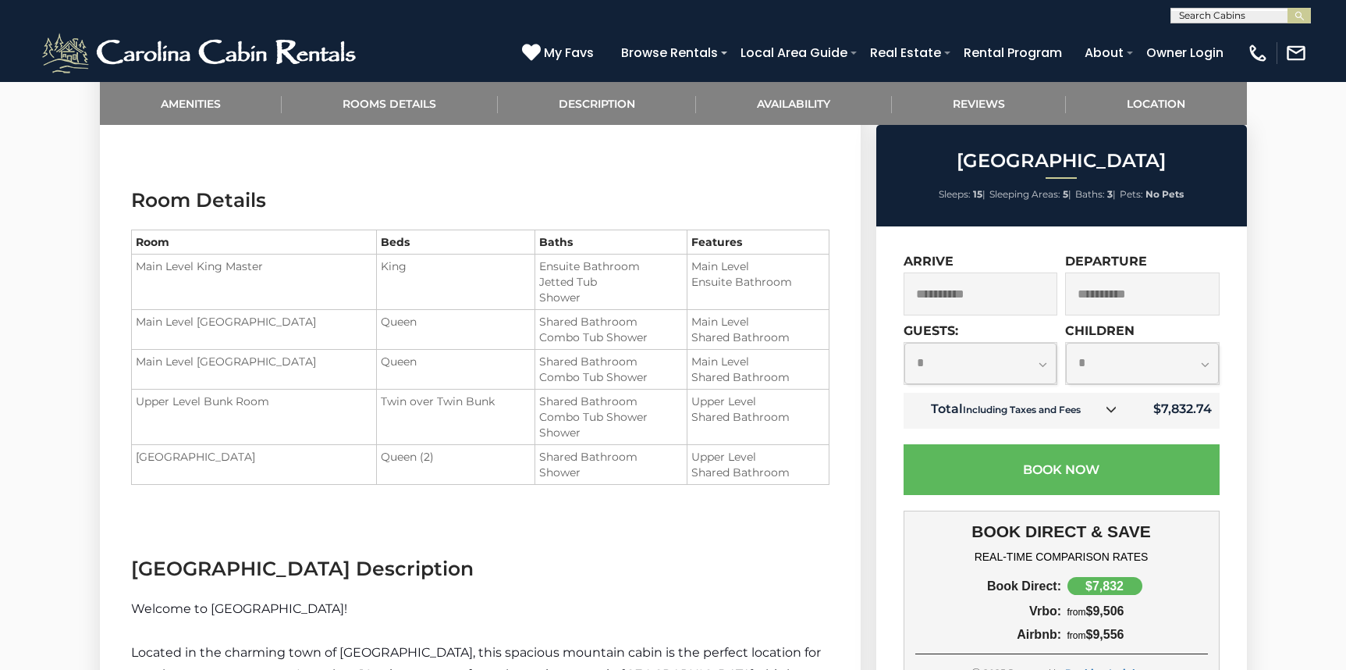
scroll to position [1483, 0]
